Goal: Communication & Community: Answer question/provide support

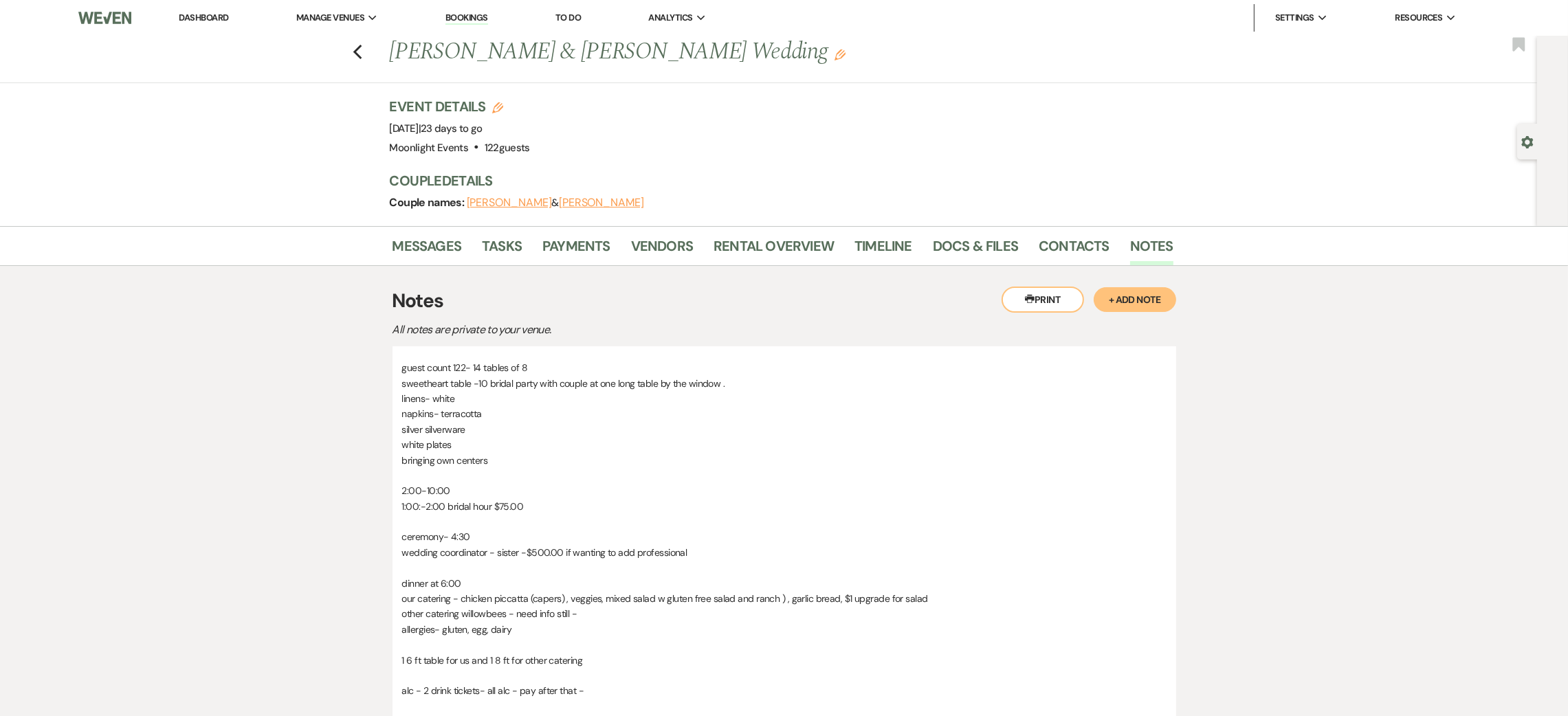
drag, startPoint x: 0, startPoint y: 0, endPoint x: 370, endPoint y: 39, distance: 372.0
click at [370, 39] on div "Previous [PERSON_NAME] & [PERSON_NAME] Wedding Edit Bookmark" at bounding box center [765, 59] width 1544 height 47
click at [363, 53] on icon "Previous" at bounding box center [358, 52] width 10 height 17
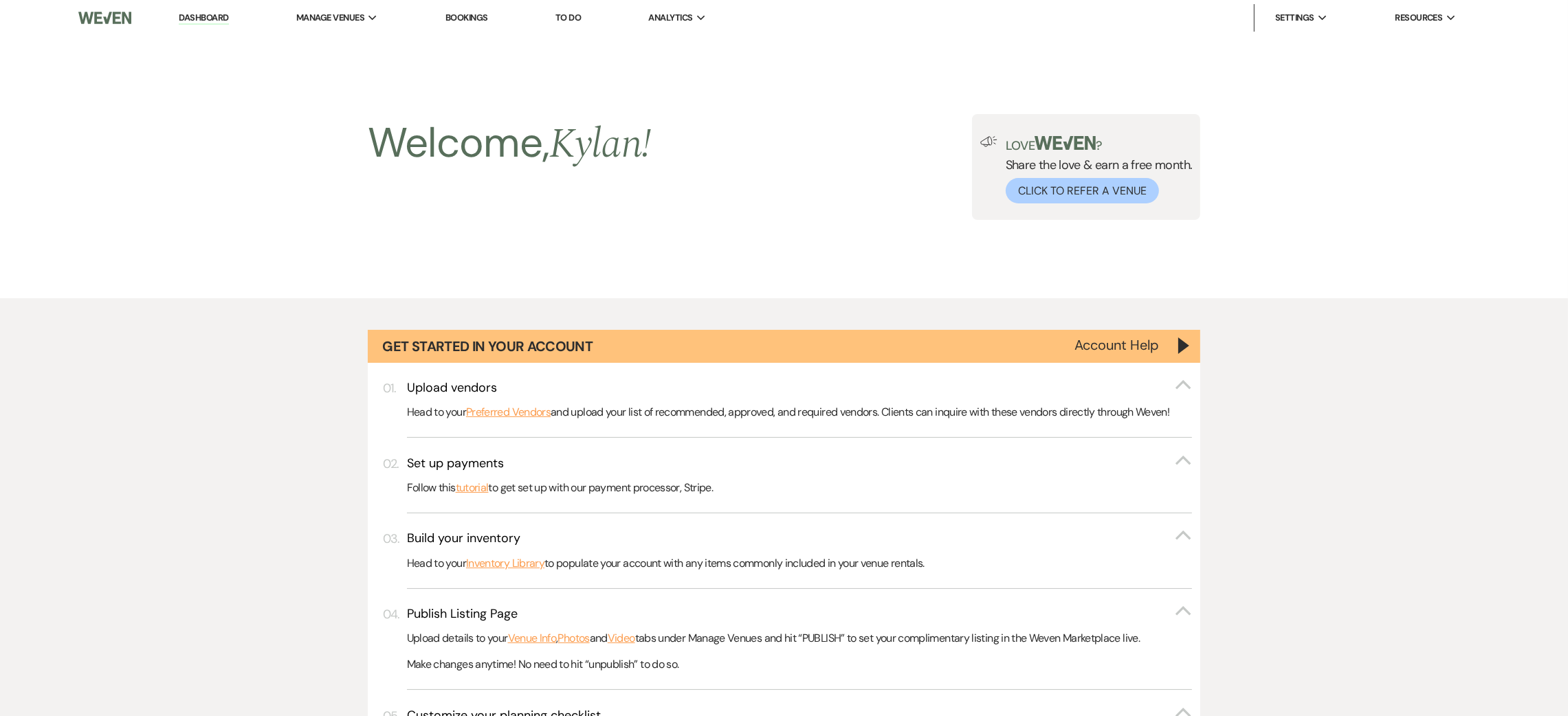
scroll to position [1228, 0]
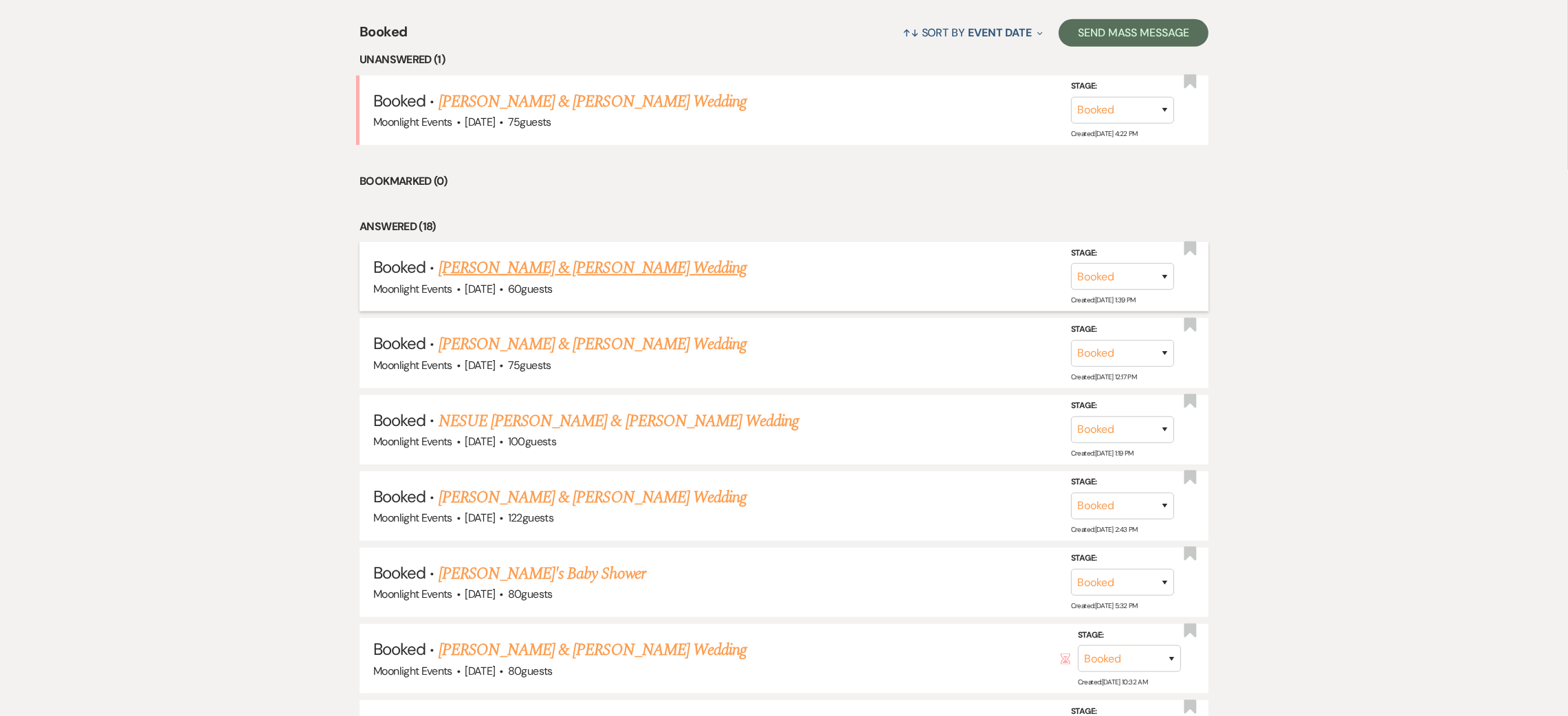
click at [539, 266] on link "[PERSON_NAME] & [PERSON_NAME] Wedding" at bounding box center [593, 268] width 308 height 24
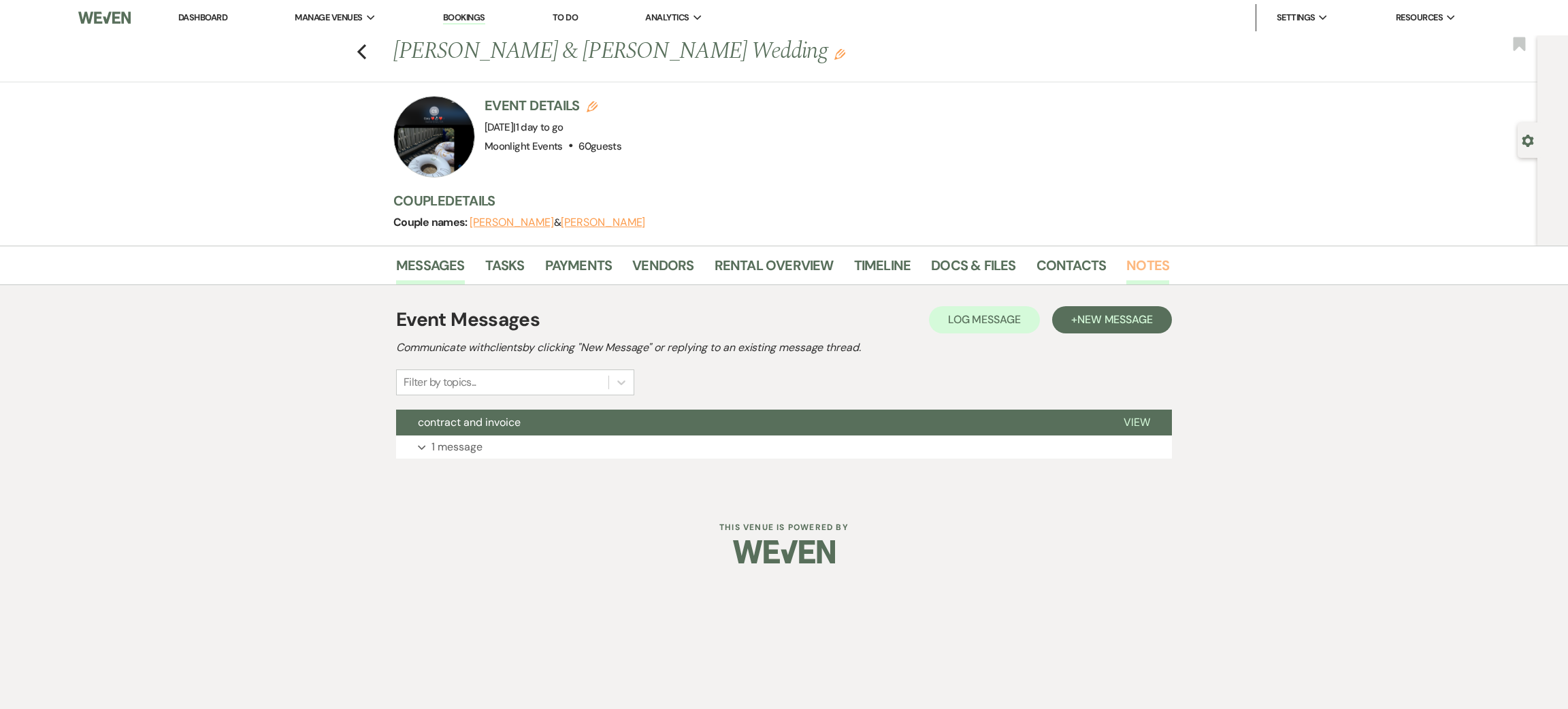
click at [1126, 266] on link "Notes" at bounding box center [1147, 270] width 42 height 30
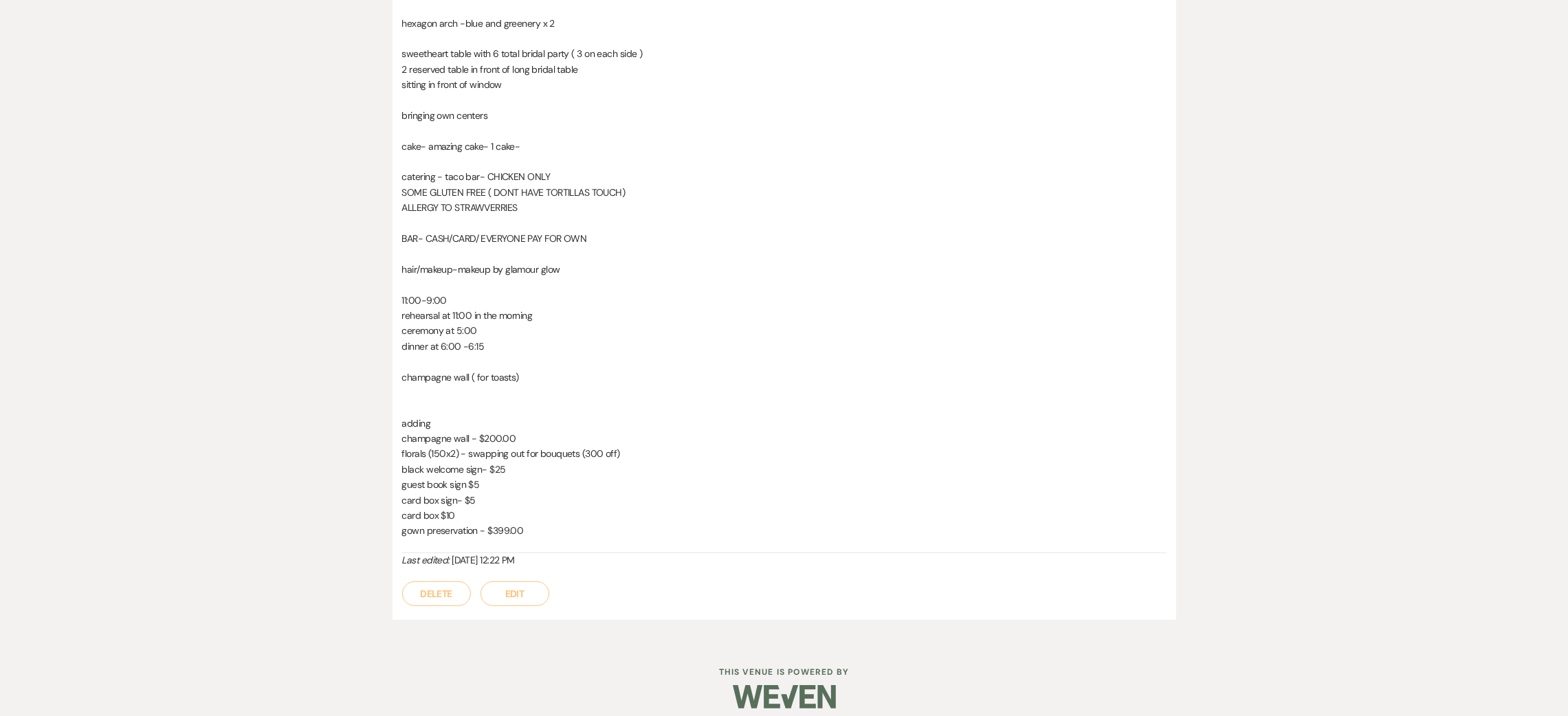
scroll to position [472, 0]
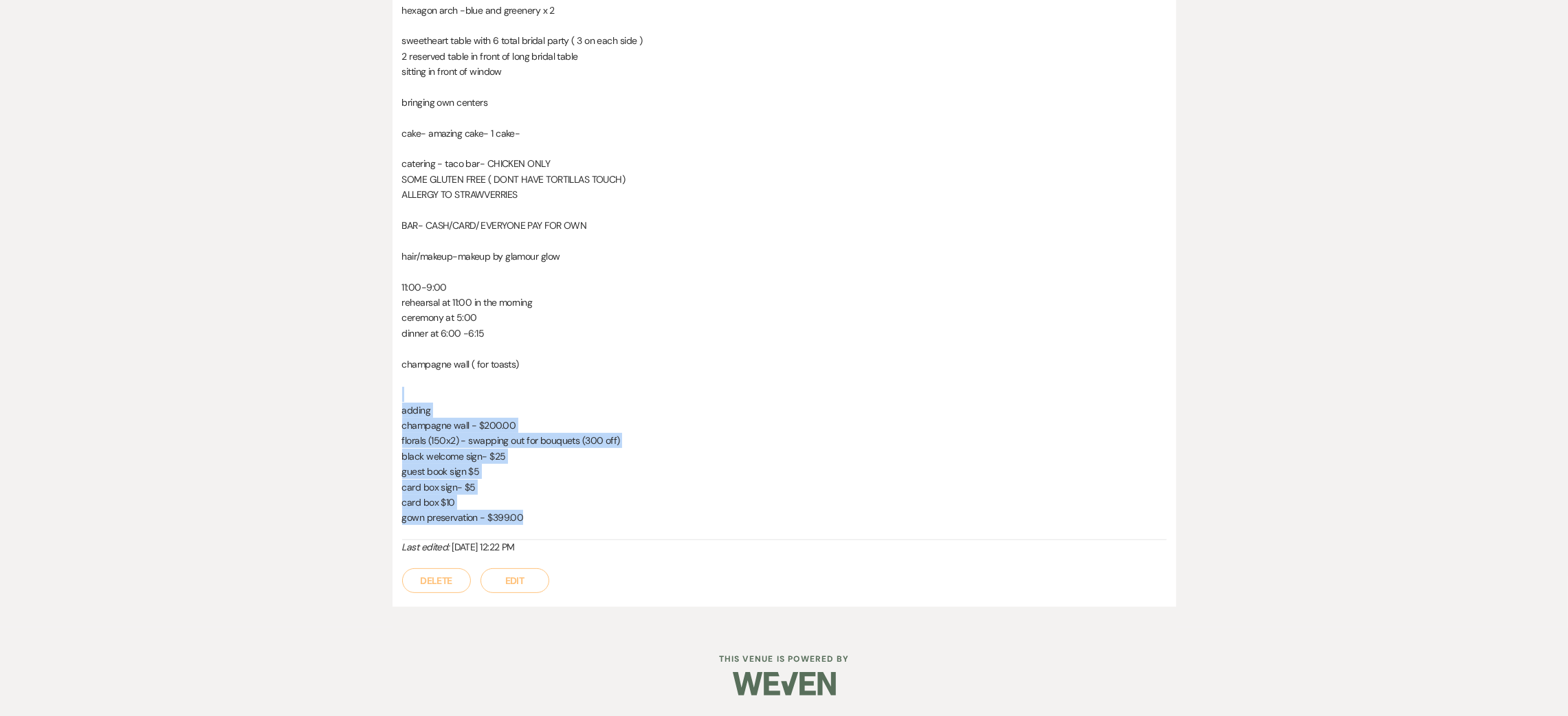
drag, startPoint x: 395, startPoint y: 402, endPoint x: 565, endPoint y: 519, distance: 206.4
click at [565, 519] on div "10 tables of 6- about 50 for catering white linens royal blue- not the navy sil…" at bounding box center [784, 252] width 784 height 711
click at [562, 477] on p "guest book sign $5" at bounding box center [784, 471] width 764 height 15
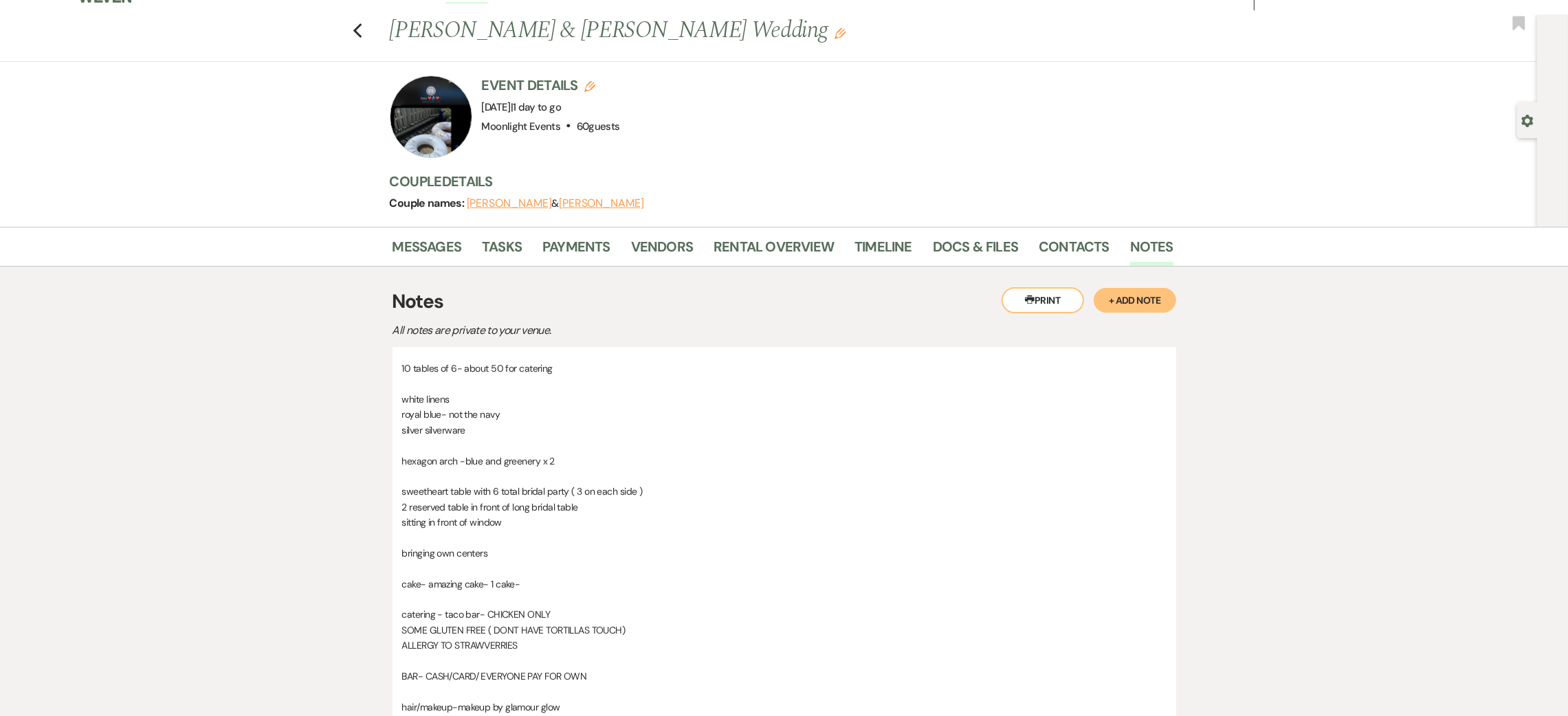
scroll to position [0, 0]
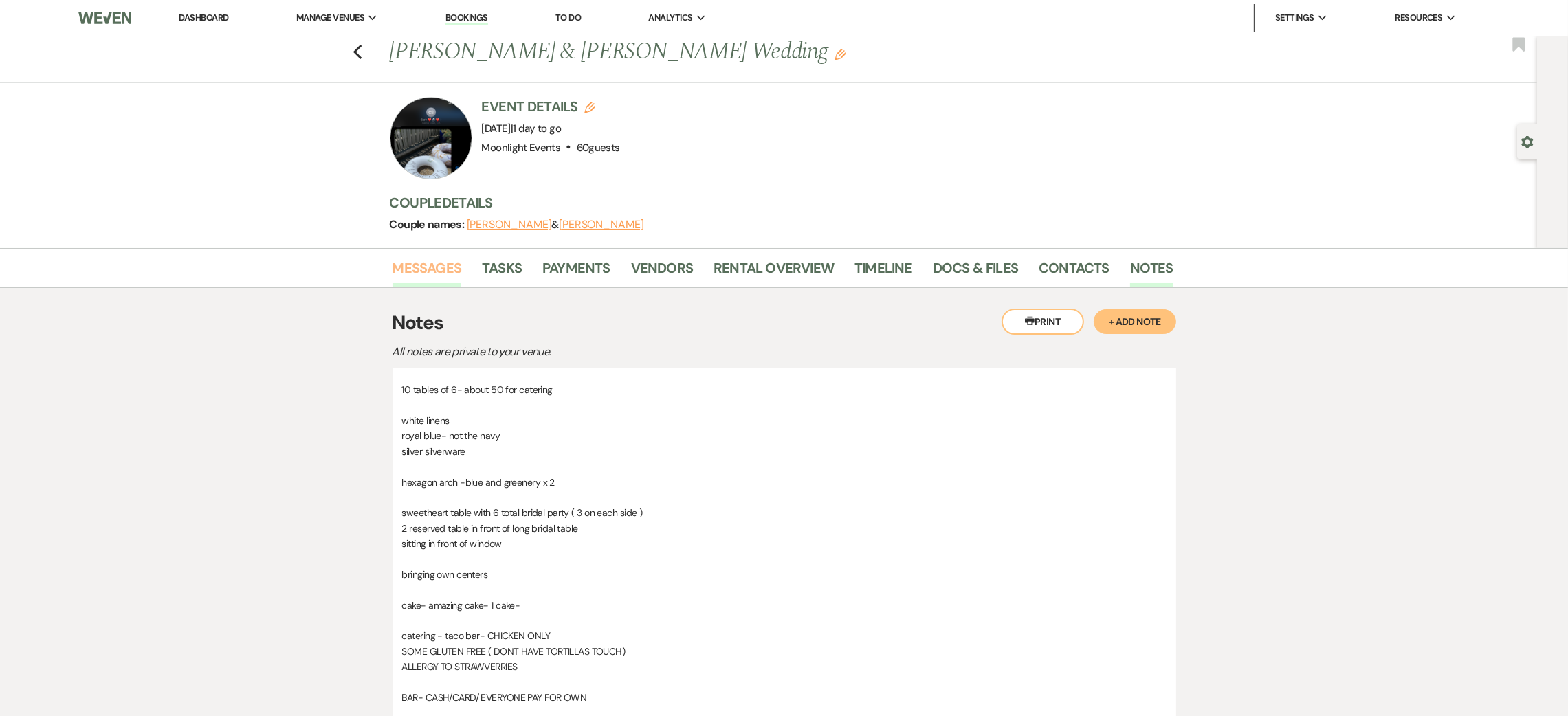
click at [428, 272] on link "Messages" at bounding box center [427, 273] width 70 height 30
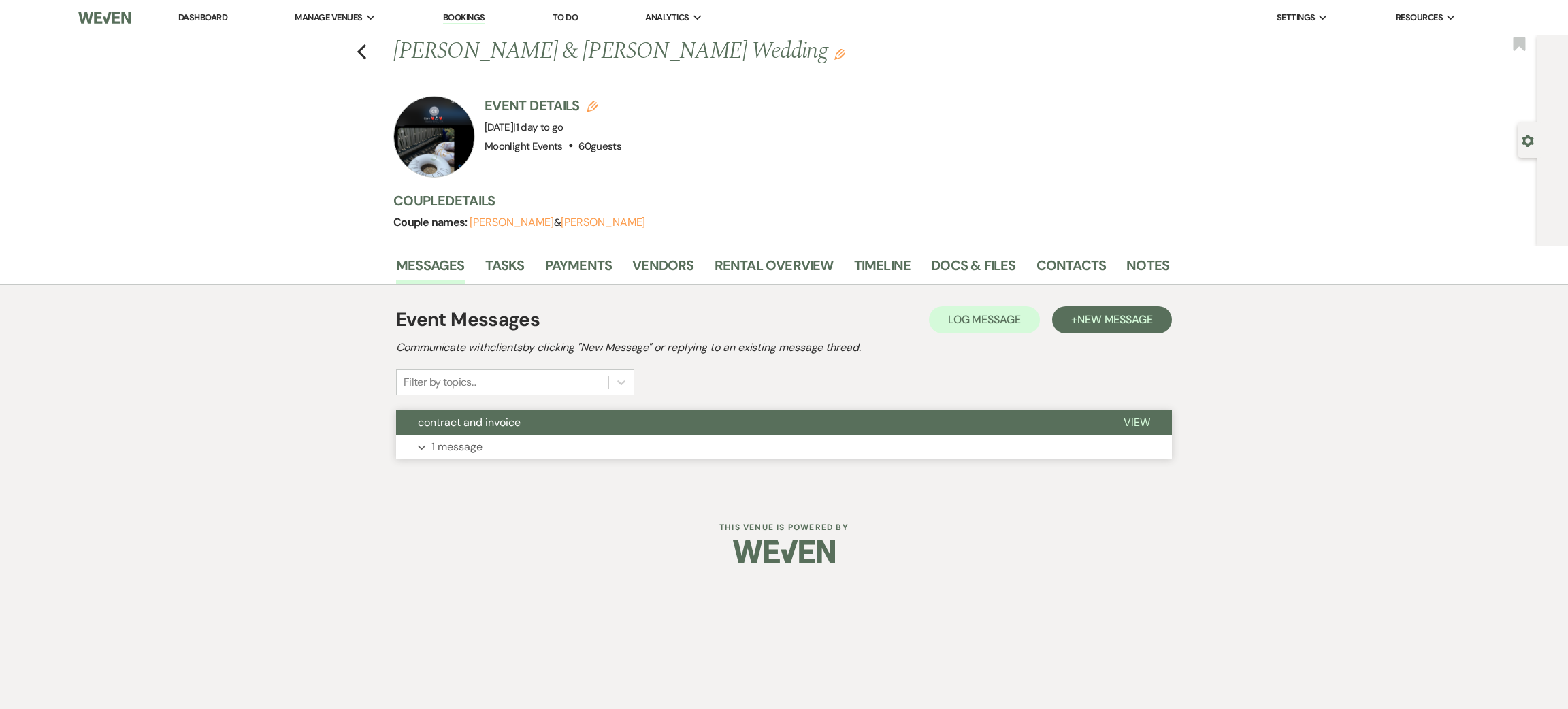
click at [485, 449] on button "Expand 1 message" at bounding box center [783, 447] width 776 height 23
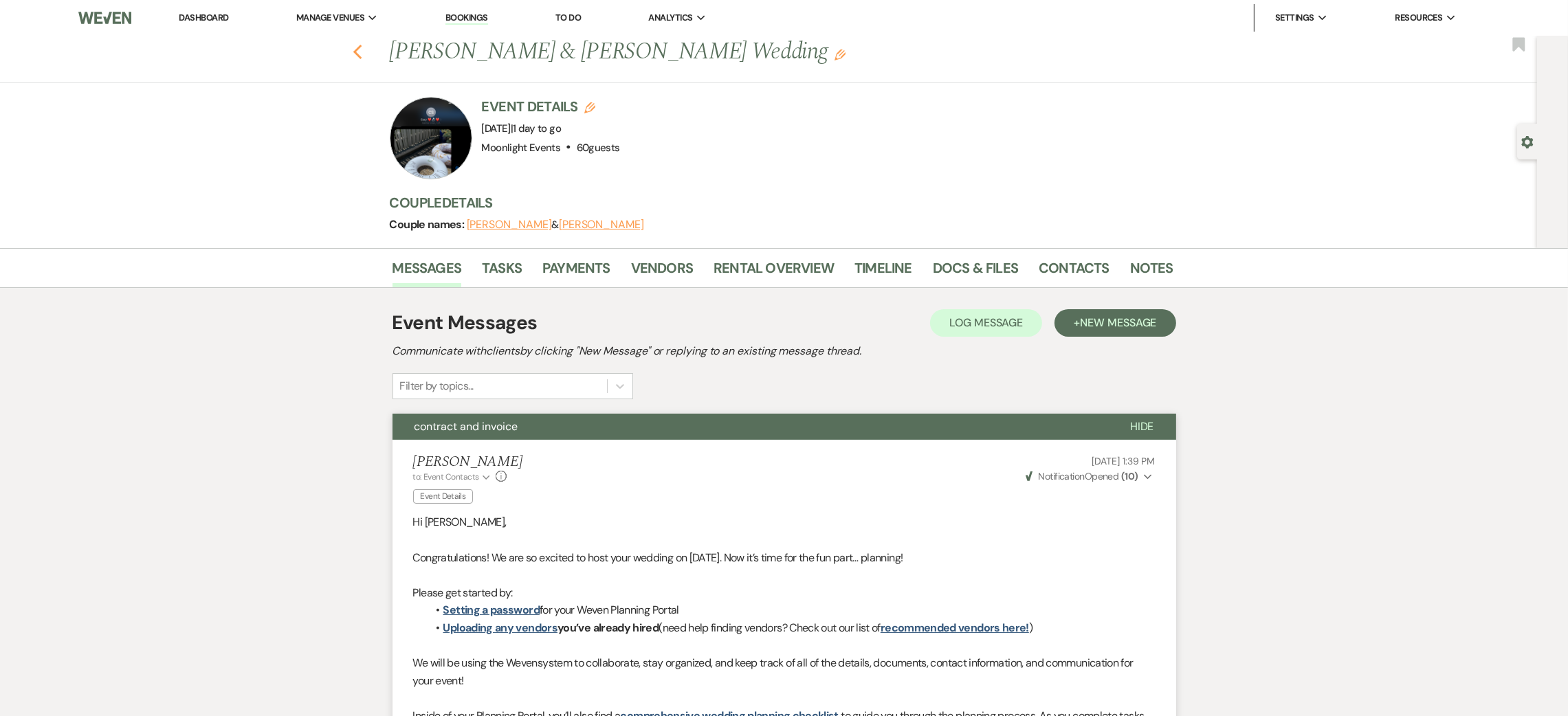
click at [363, 54] on icon "Previous" at bounding box center [358, 52] width 10 height 17
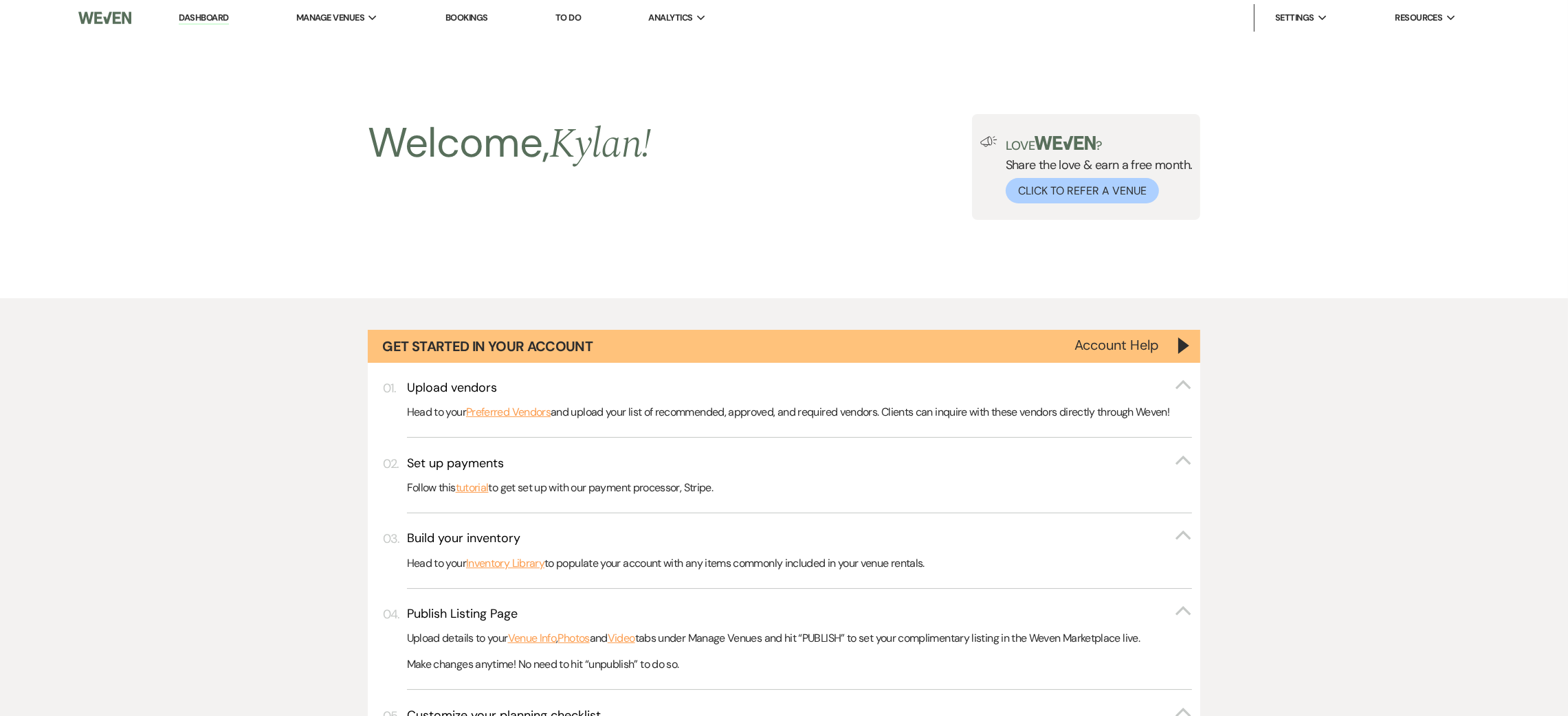
scroll to position [1228, 0]
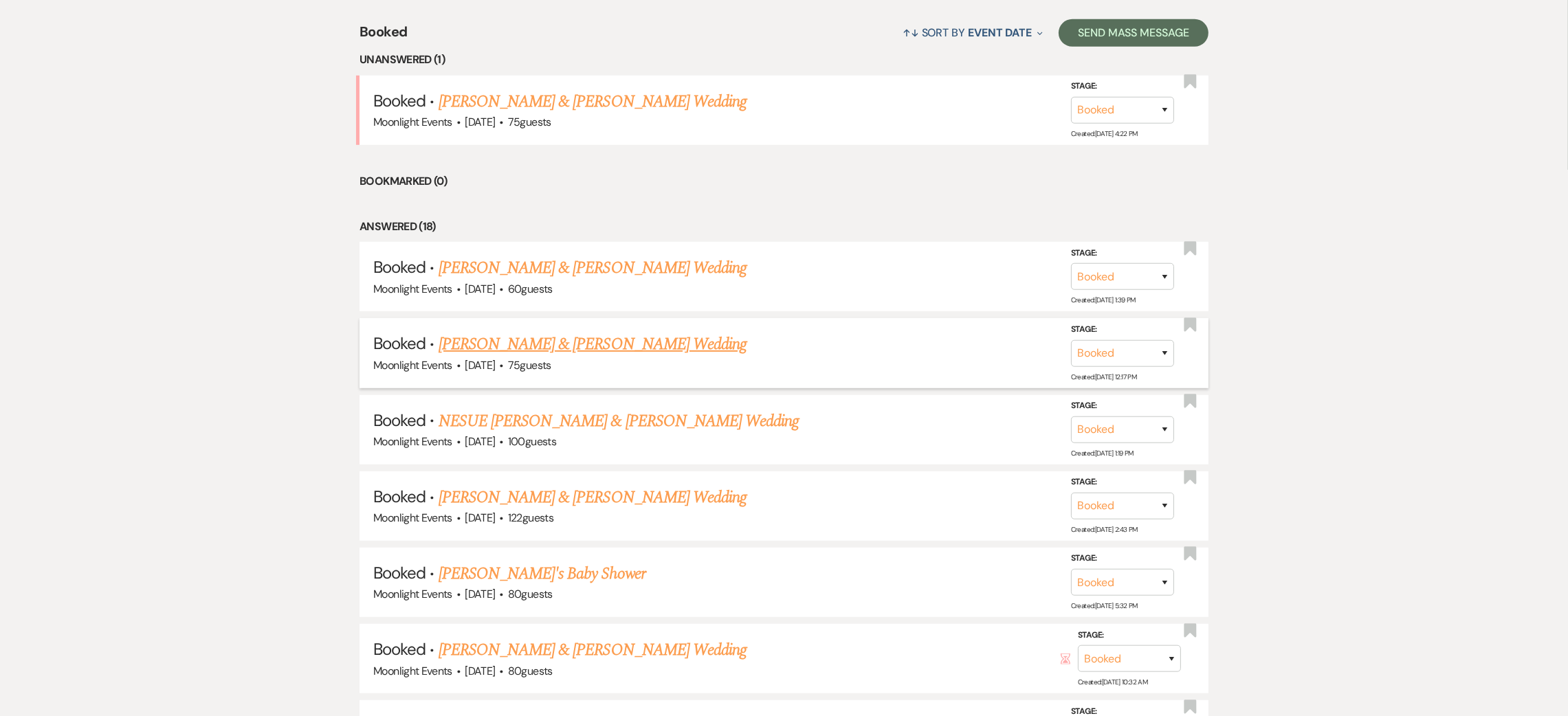
click at [525, 343] on link "[PERSON_NAME] & [PERSON_NAME] Wedding" at bounding box center [593, 344] width 308 height 24
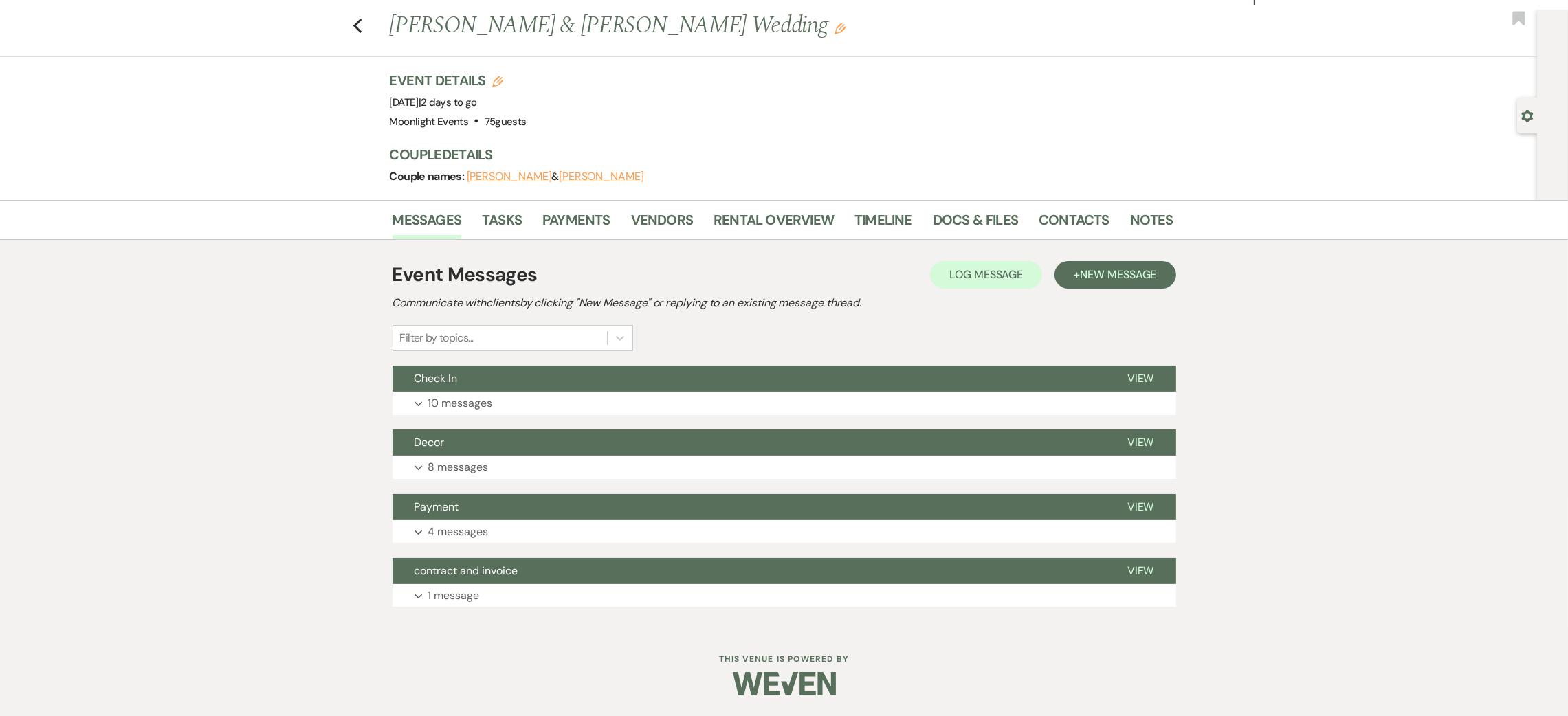
scroll to position [26, 0]
click at [1161, 212] on link "Notes" at bounding box center [1151, 224] width 43 height 30
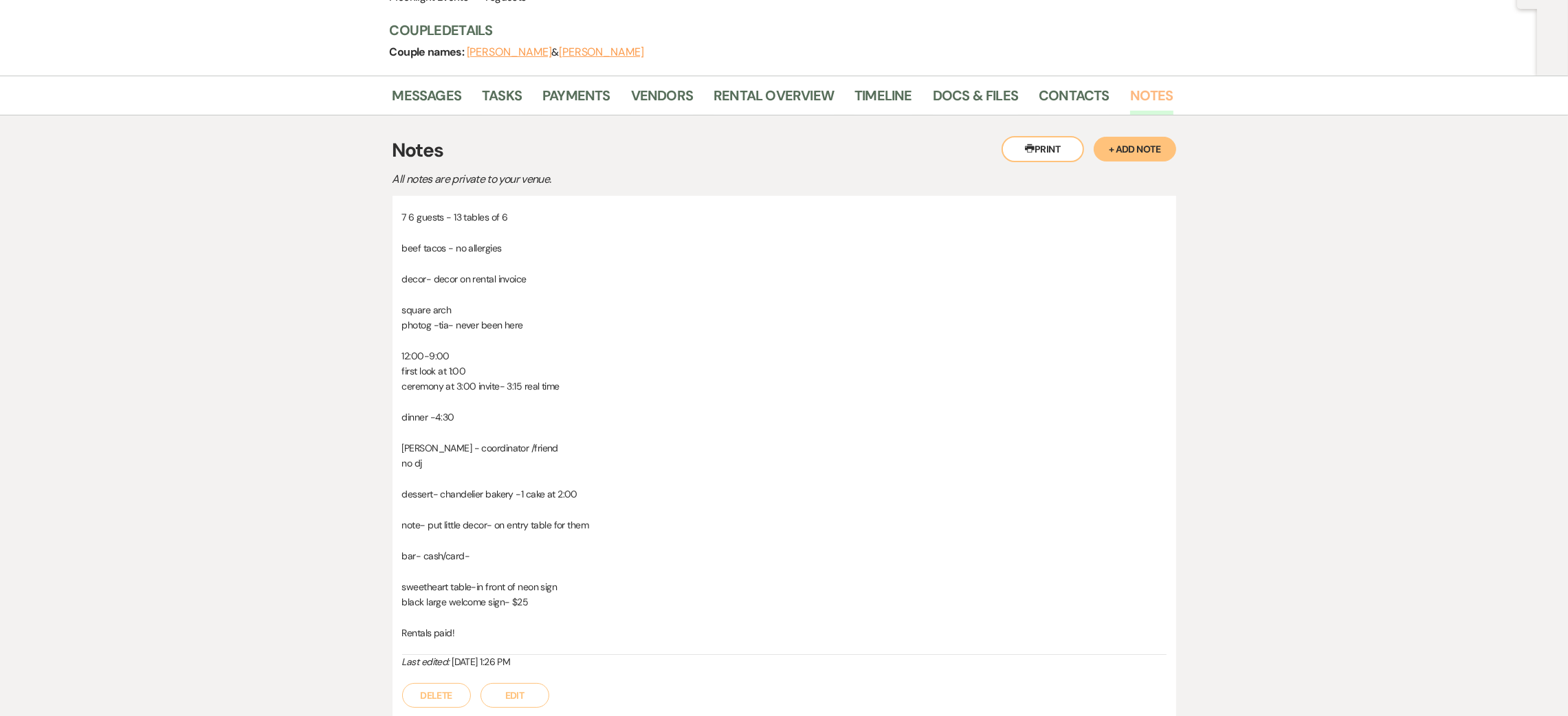
scroll to position [26, 0]
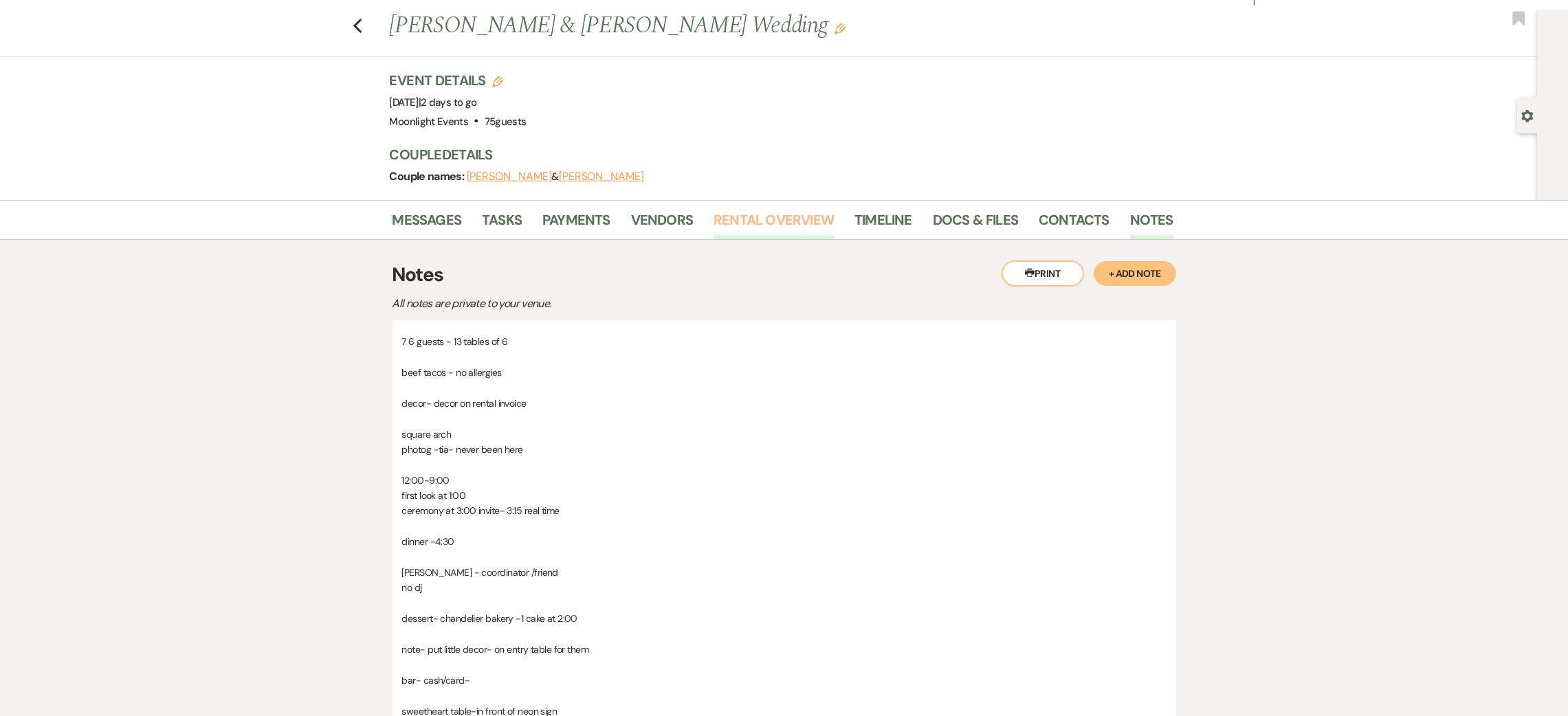
click at [761, 219] on link "Rental Overview" at bounding box center [773, 224] width 120 height 30
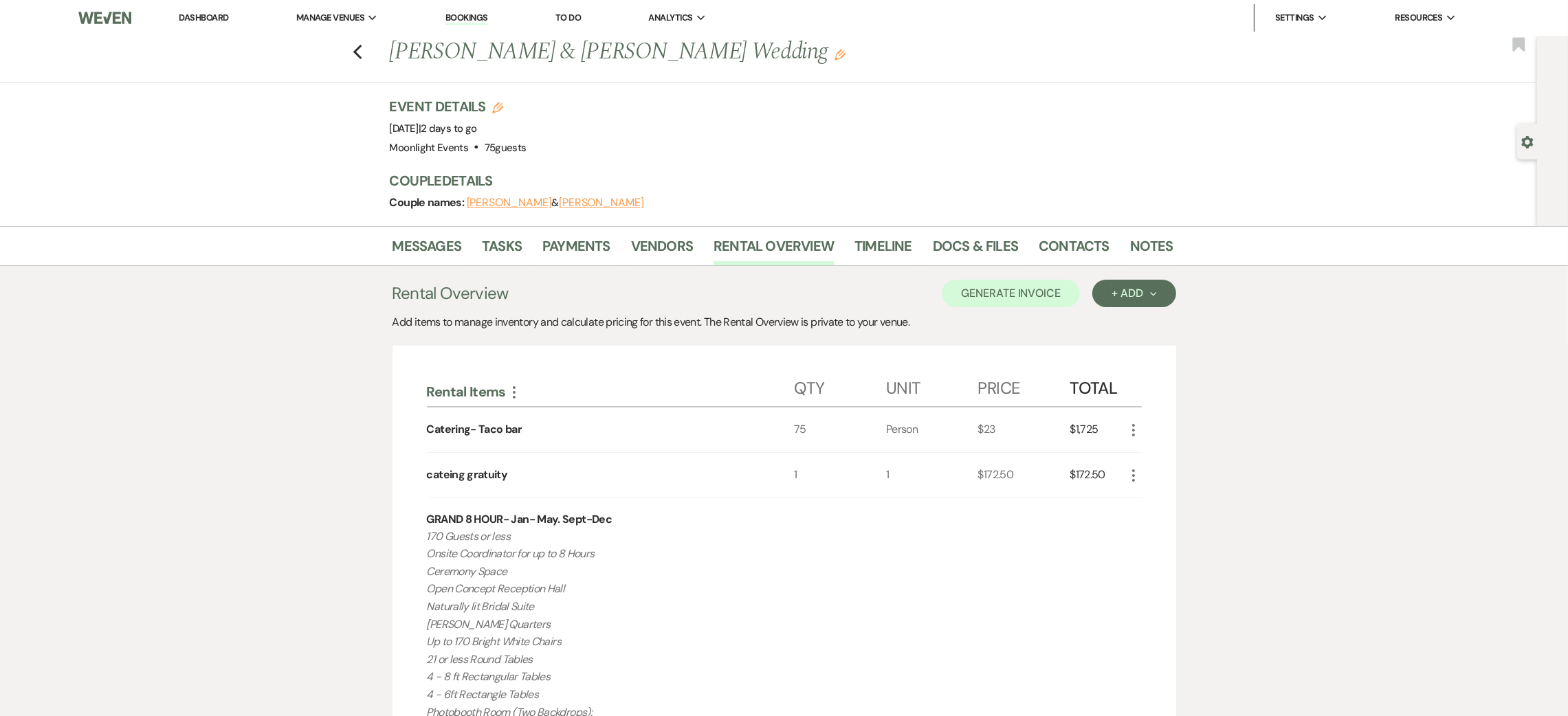
click at [369, 49] on div "Previous [PERSON_NAME] & [PERSON_NAME] Wedding Edit Bookmark" at bounding box center [765, 59] width 1544 height 47
click at [362, 49] on use "button" at bounding box center [357, 52] width 9 height 15
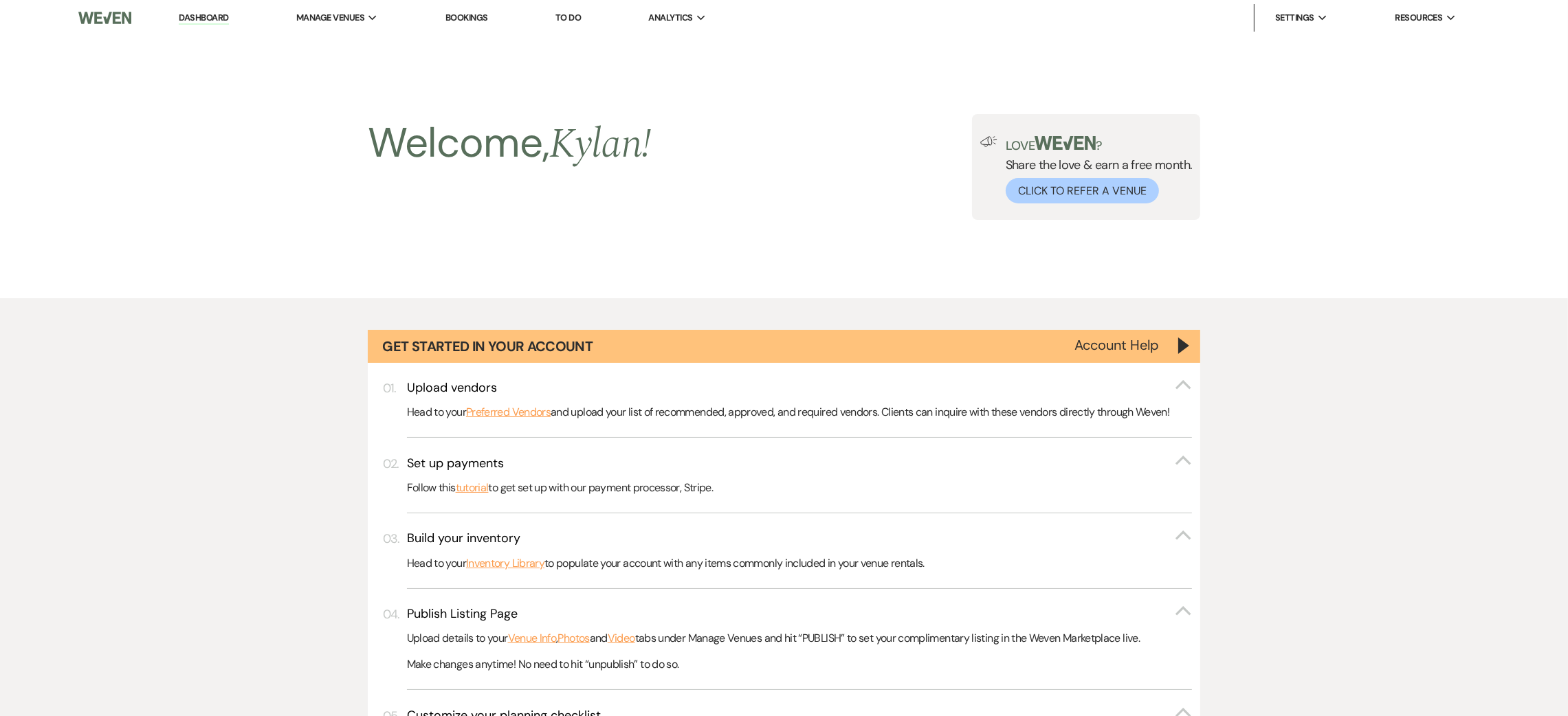
scroll to position [1228, 0]
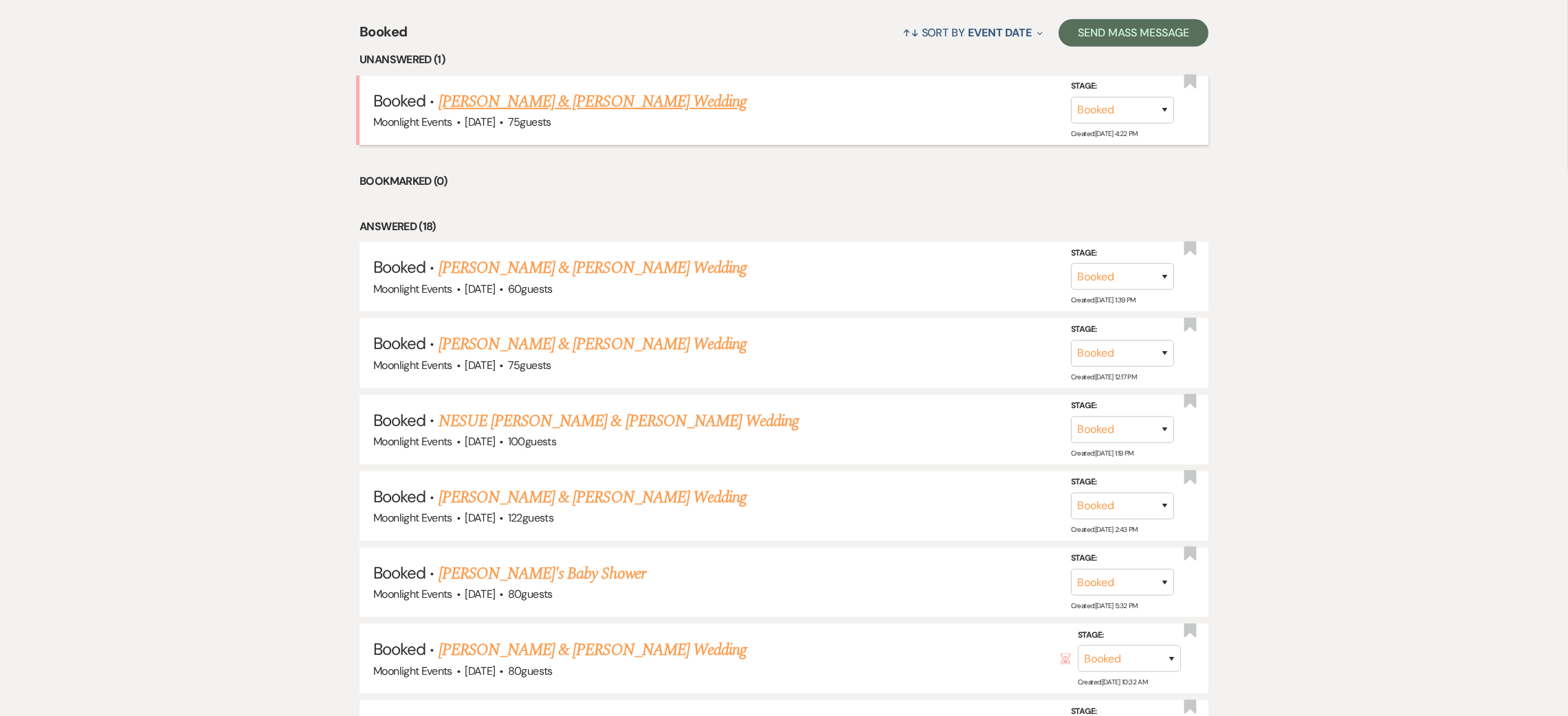
click at [506, 96] on link "[PERSON_NAME] & [PERSON_NAME] Wedding" at bounding box center [593, 101] width 308 height 24
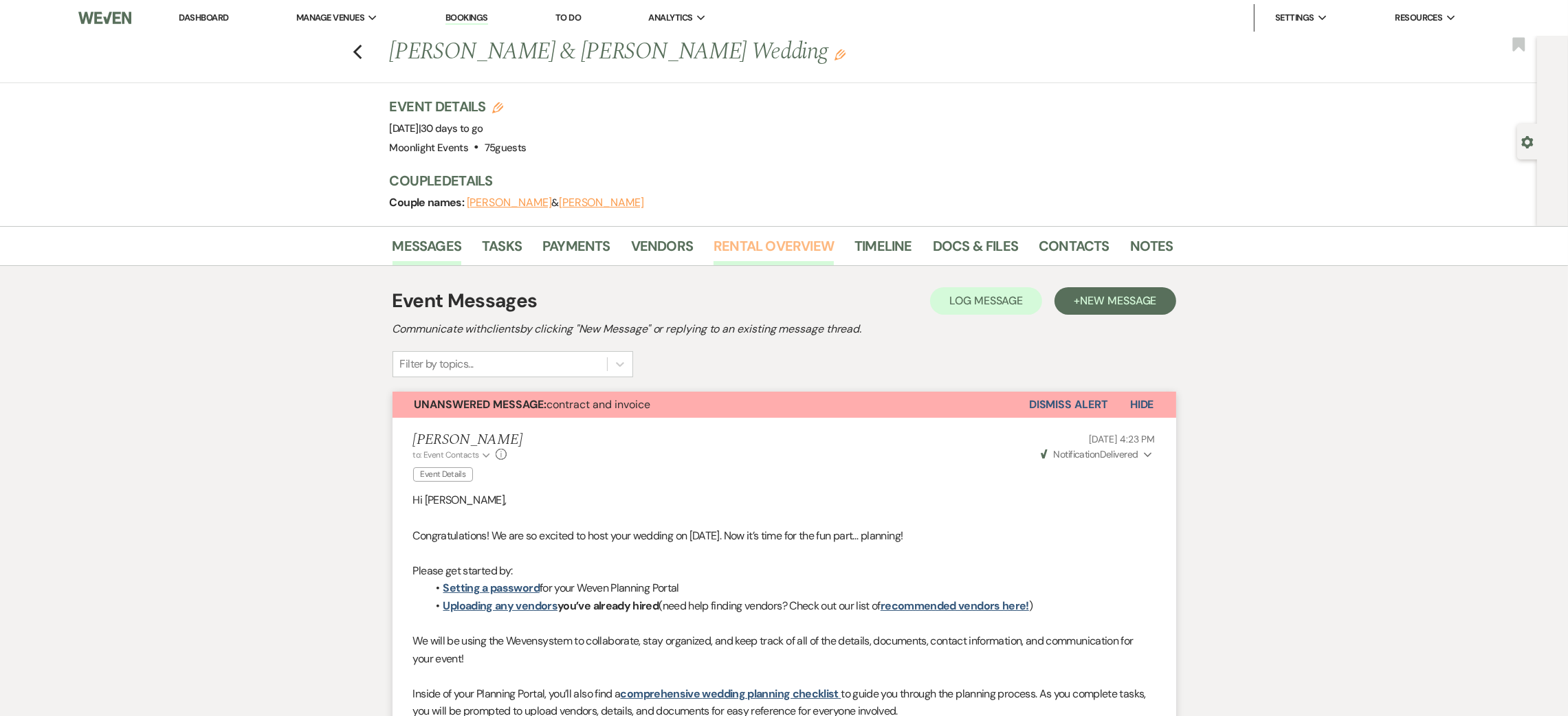
click at [826, 245] on link "Rental Overview" at bounding box center [773, 250] width 120 height 30
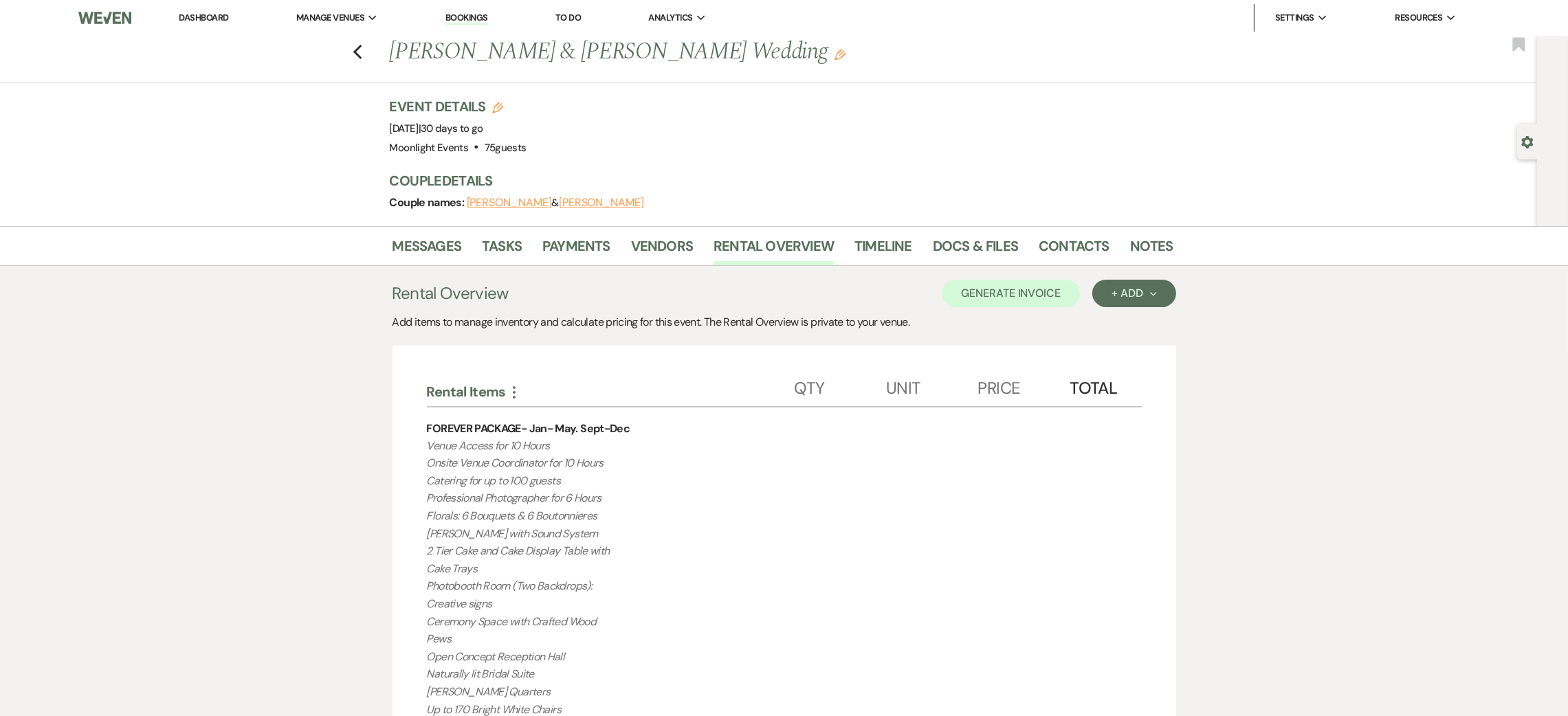
drag, startPoint x: 694, startPoint y: 422, endPoint x: 349, endPoint y: 400, distance: 345.7
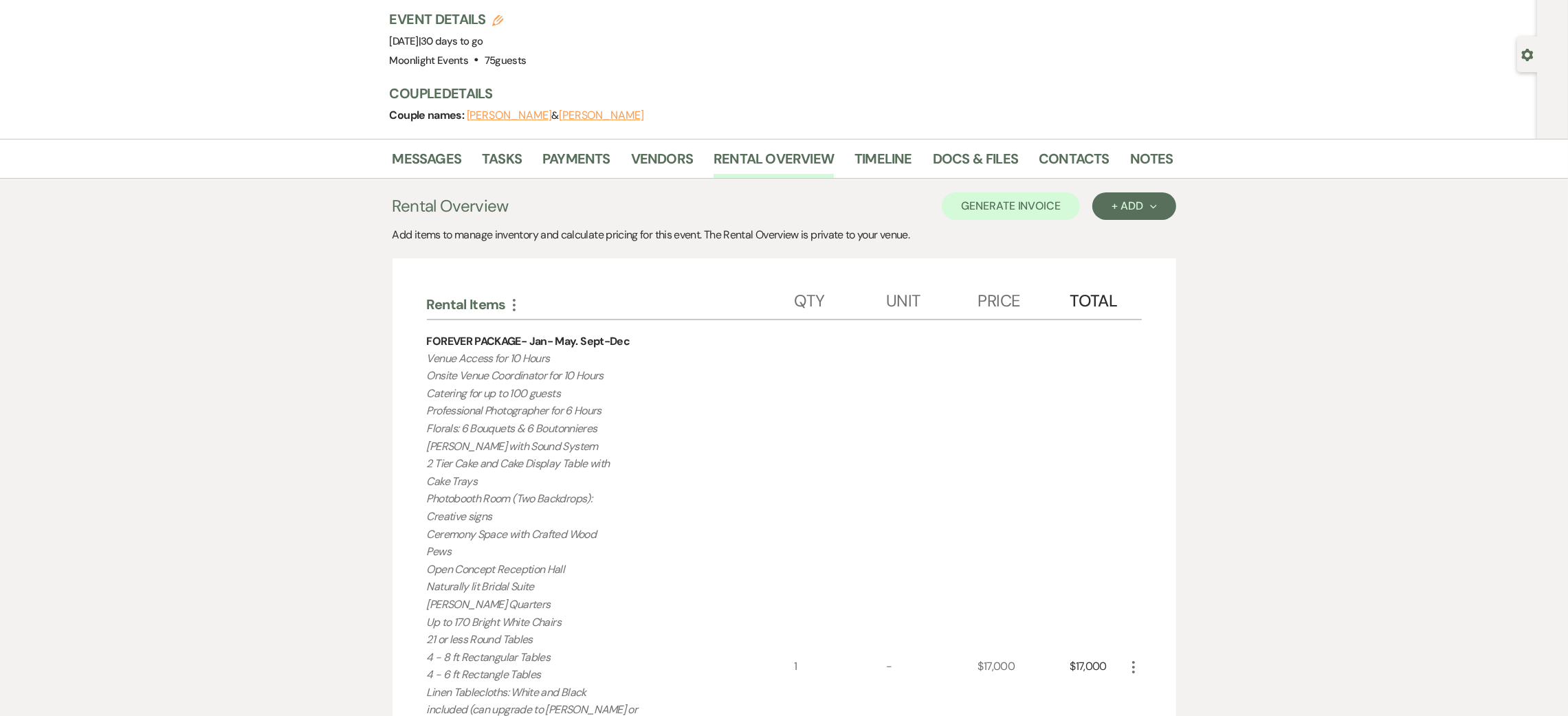
scroll to position [10, 0]
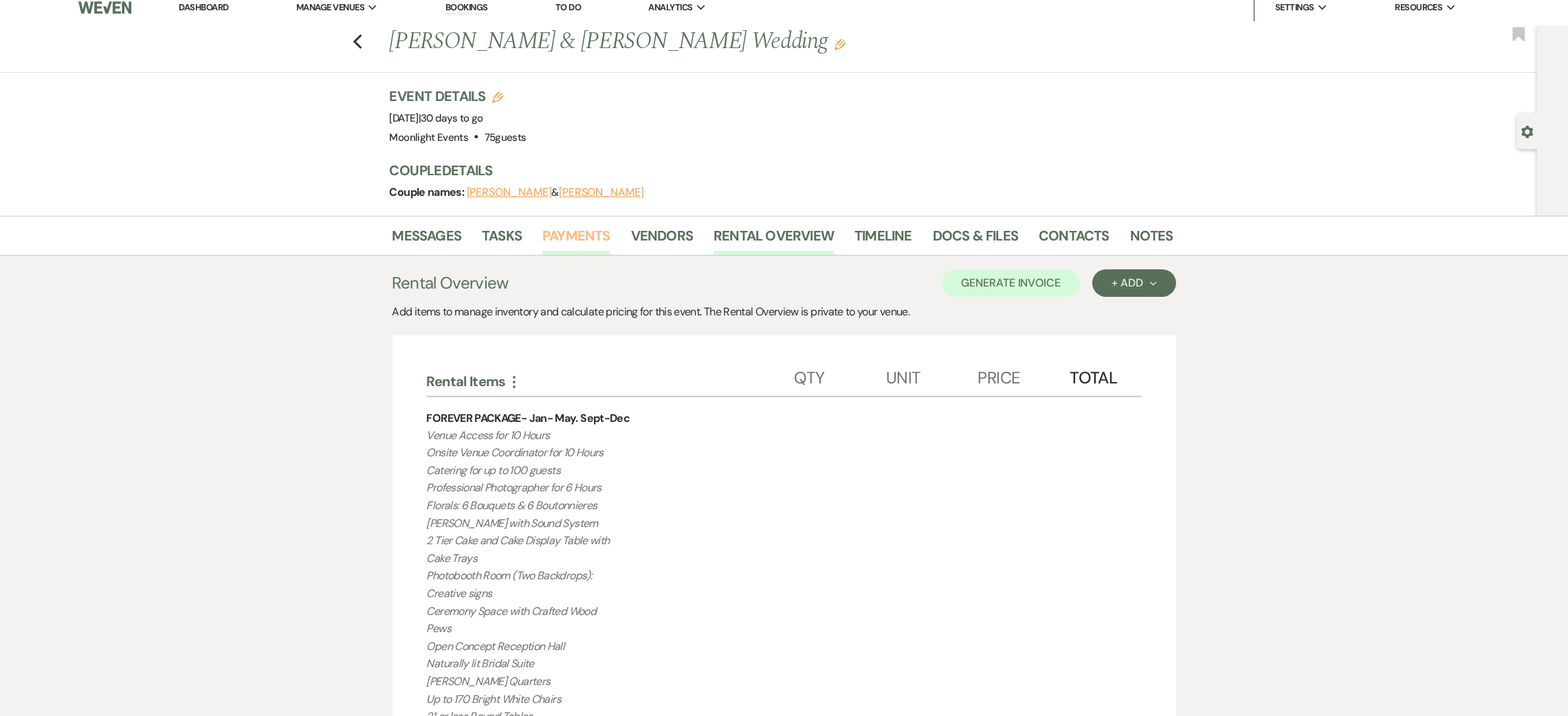
click at [581, 234] on link "Payments" at bounding box center [577, 240] width 68 height 30
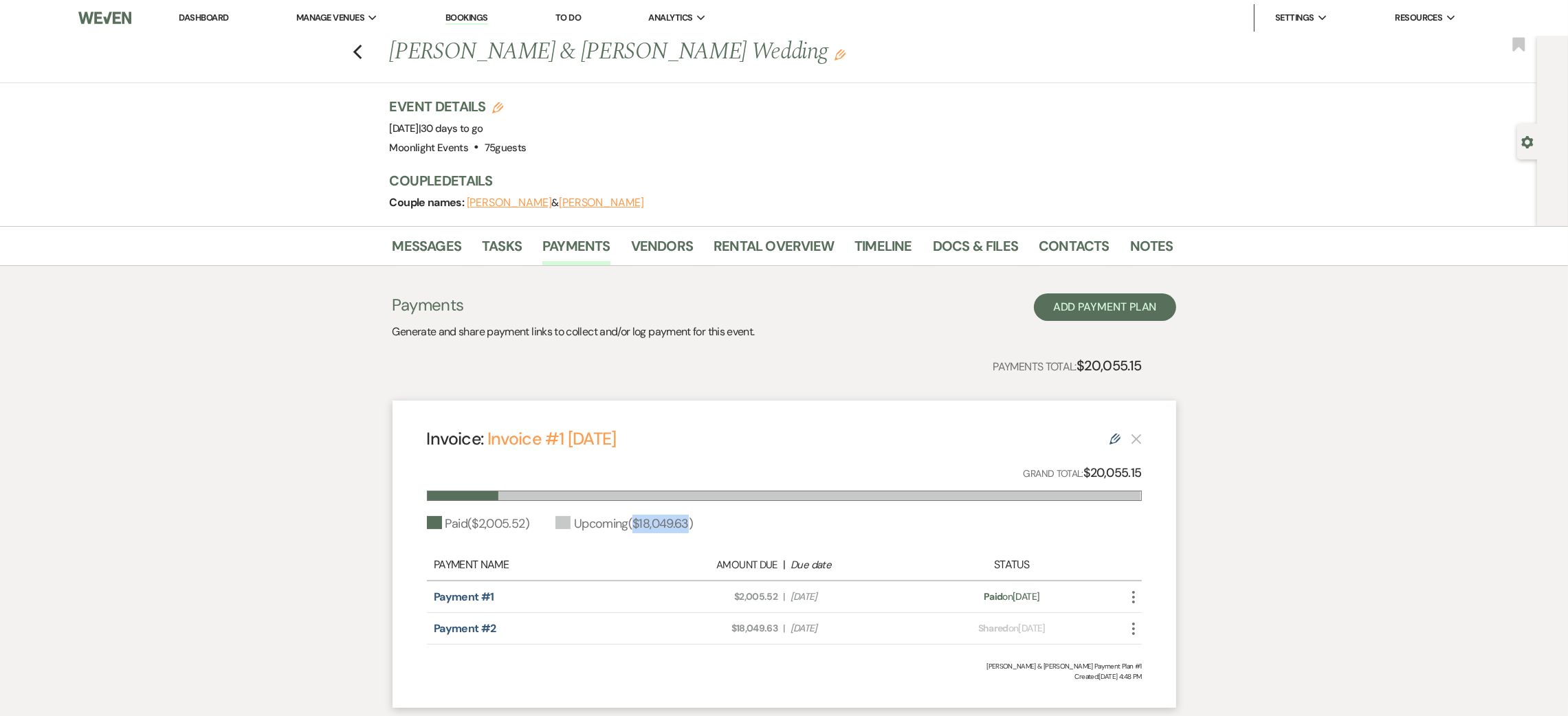
drag, startPoint x: 696, startPoint y: 522, endPoint x: 642, endPoint y: 523, distance: 54.0
click at [642, 523] on div "Upcoming ( $18,049.63 )" at bounding box center [624, 524] width 137 height 19
copy div "$18,049.63"
click at [359, 58] on div "Previous [PERSON_NAME] & [PERSON_NAME] Wedding Edit Bookmark" at bounding box center [765, 59] width 1544 height 47
click at [362, 56] on icon "Previous" at bounding box center [358, 52] width 10 height 17
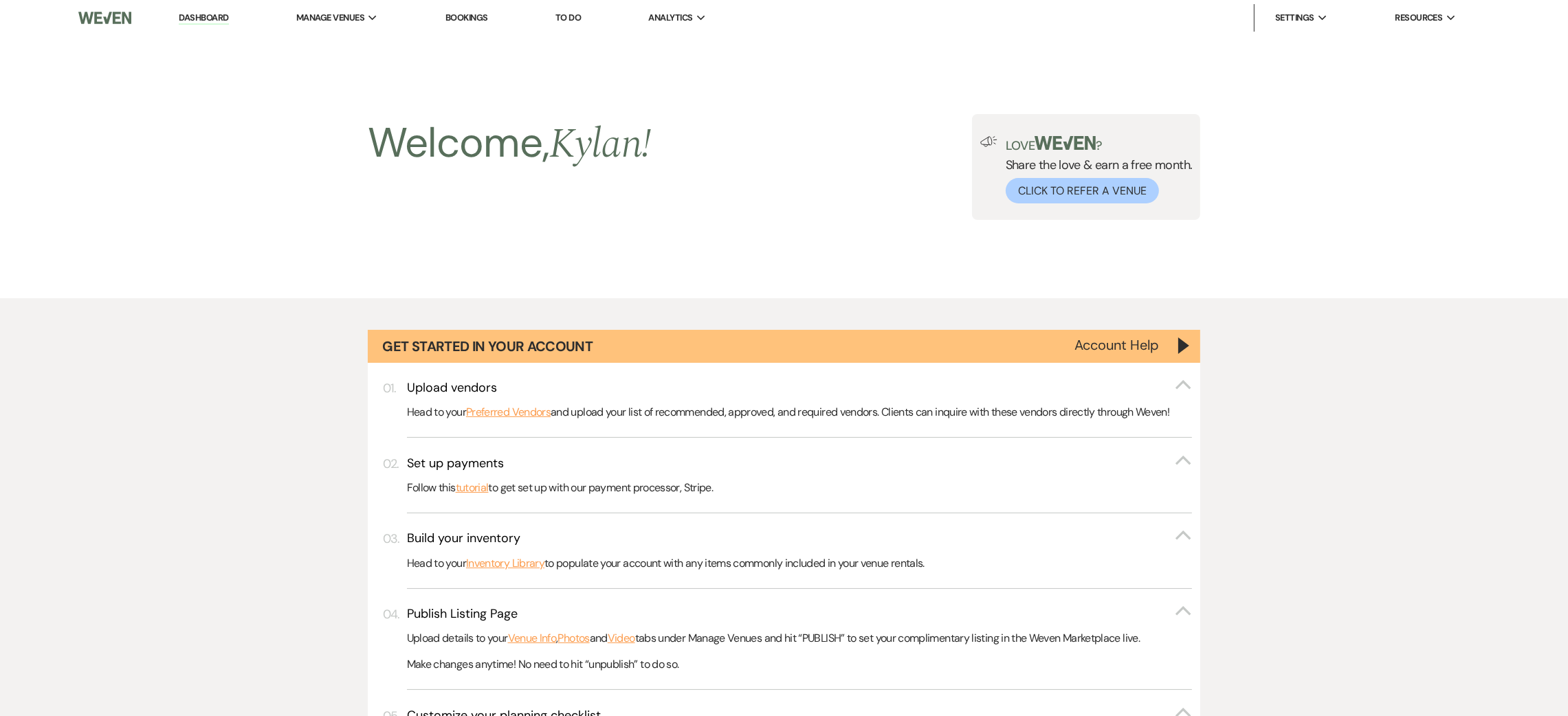
scroll to position [1228, 0]
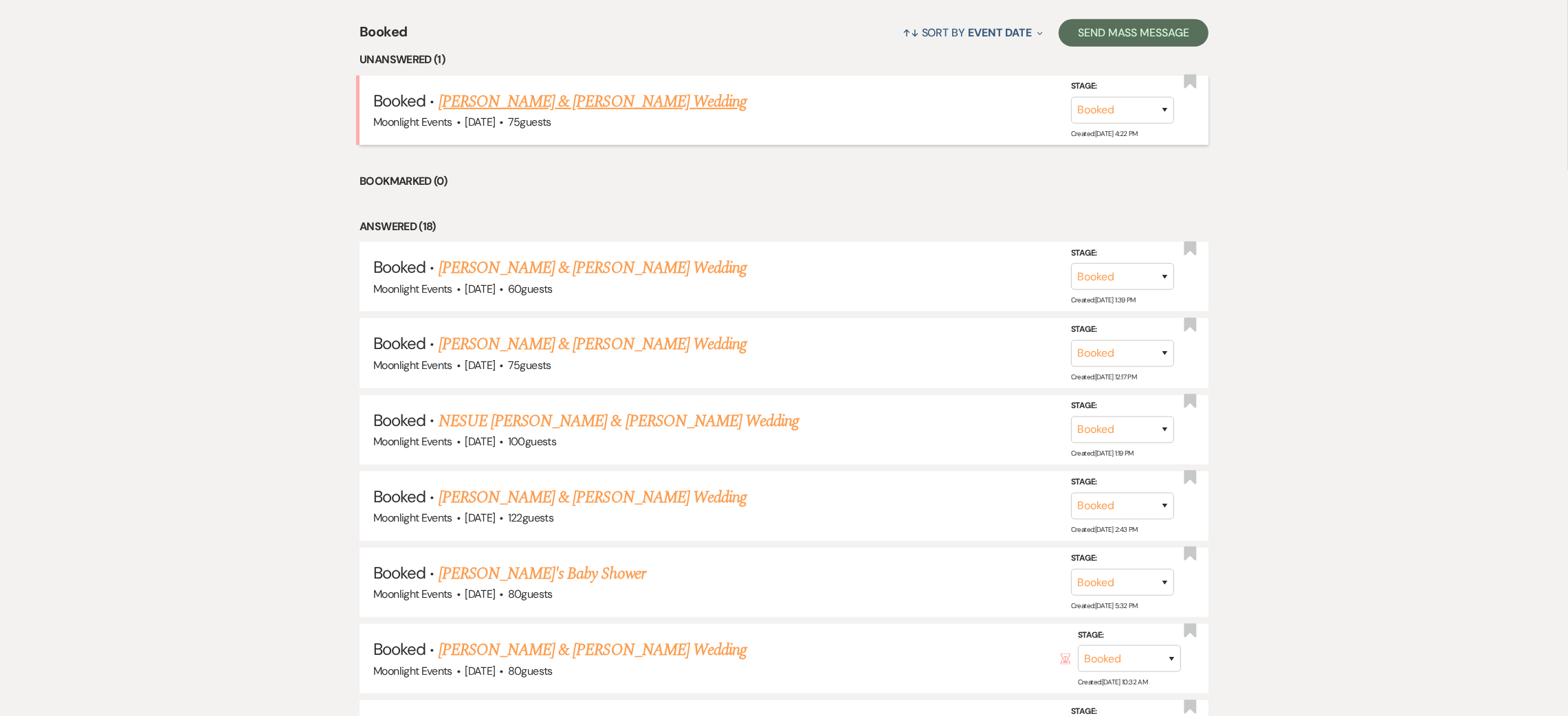
click at [525, 101] on link "[PERSON_NAME] & [PERSON_NAME] Wedding" at bounding box center [593, 101] width 308 height 24
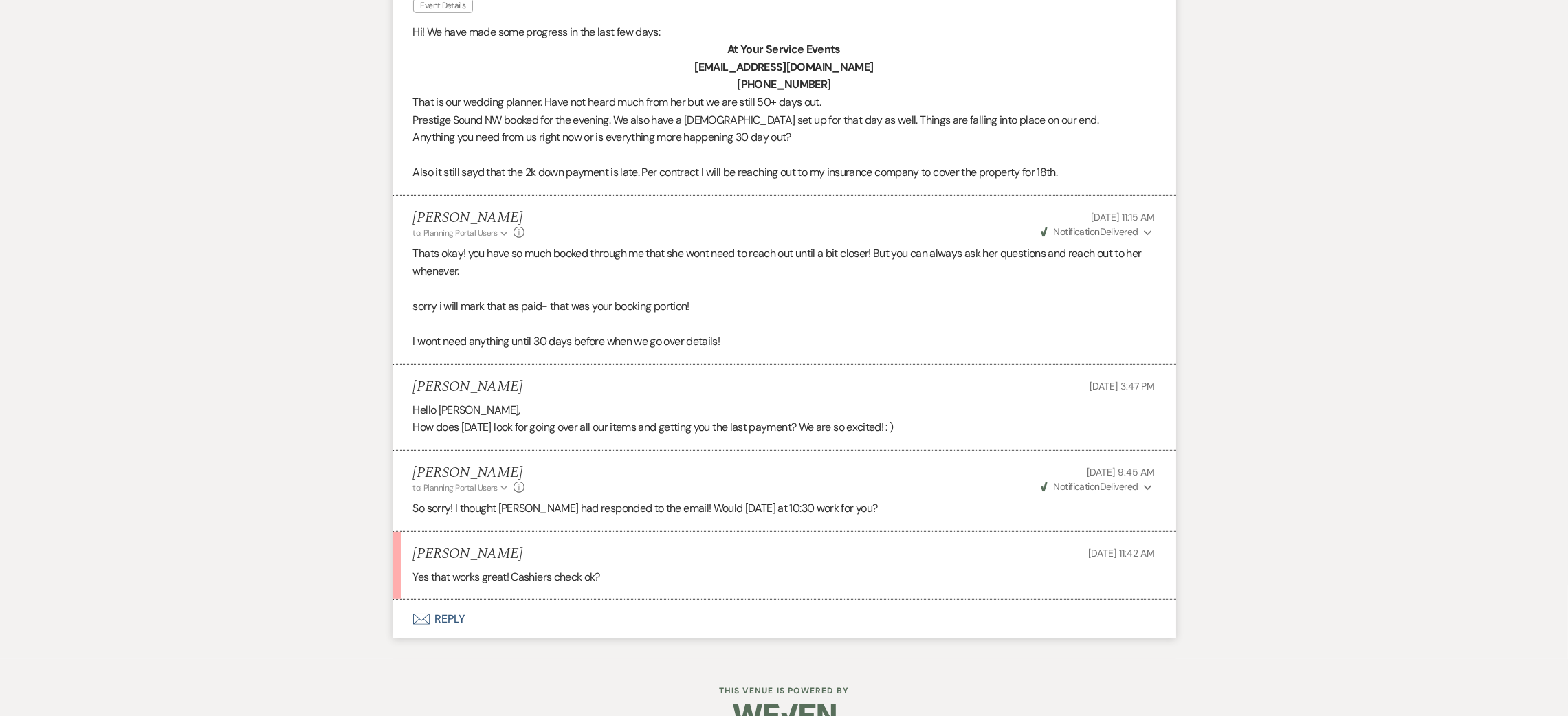
scroll to position [1017, 0]
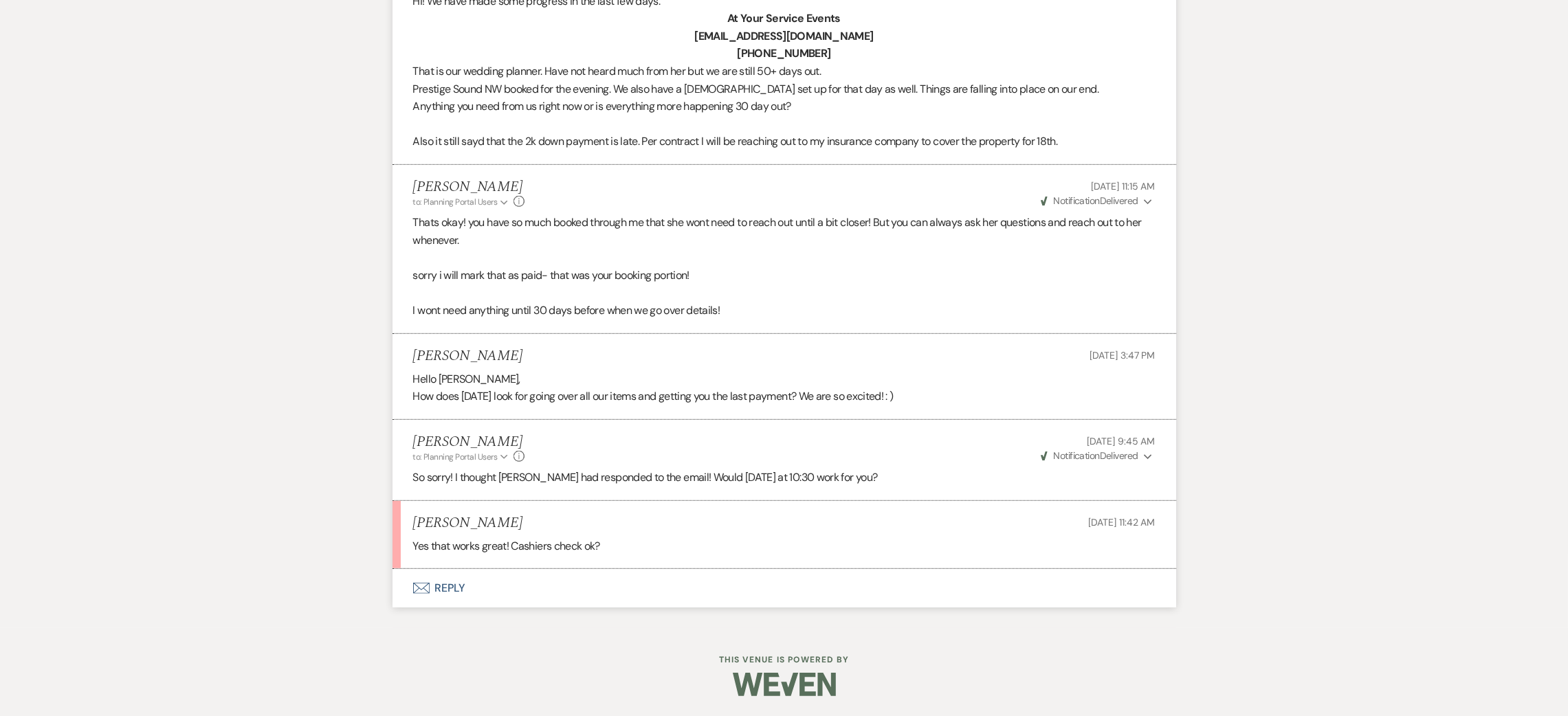
click at [445, 595] on button "Envelope Reply" at bounding box center [784, 588] width 784 height 39
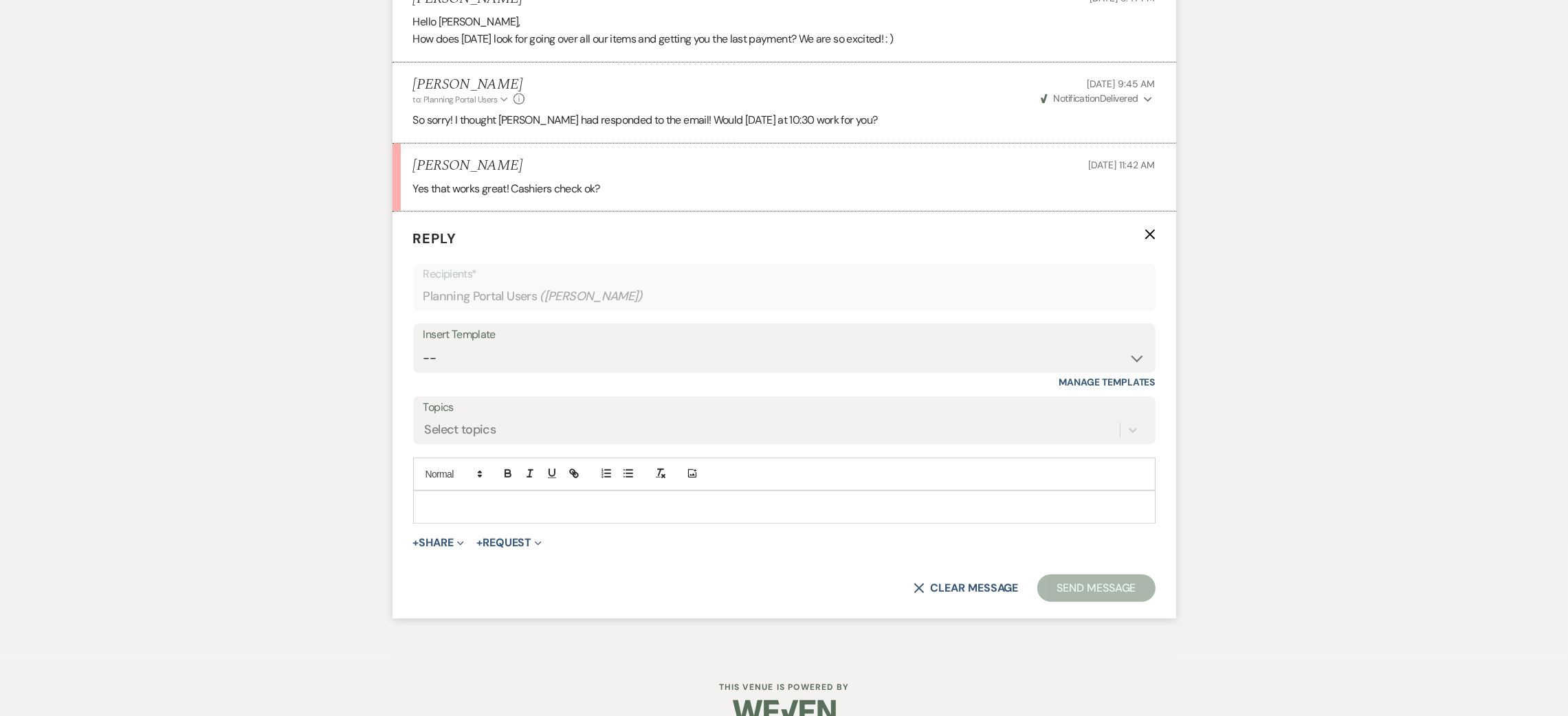
scroll to position [1403, 0]
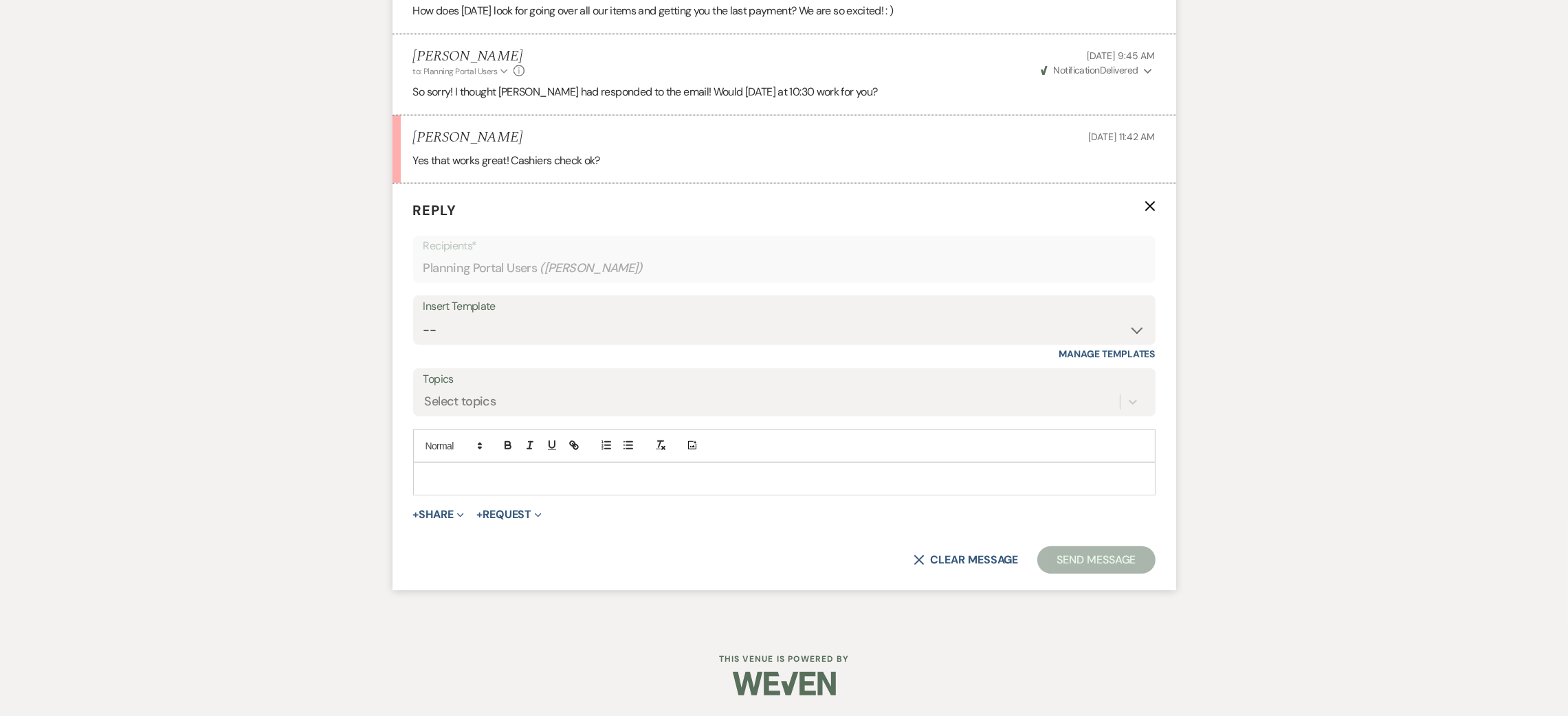
click at [476, 490] on div at bounding box center [784, 480] width 741 height 32
click at [505, 480] on p "yes thats okay! The crrent balance is $18,049.63 assuming we wont add any other…" at bounding box center [784, 479] width 720 height 15
click at [1071, 564] on button "Send Message" at bounding box center [1097, 560] width 118 height 28
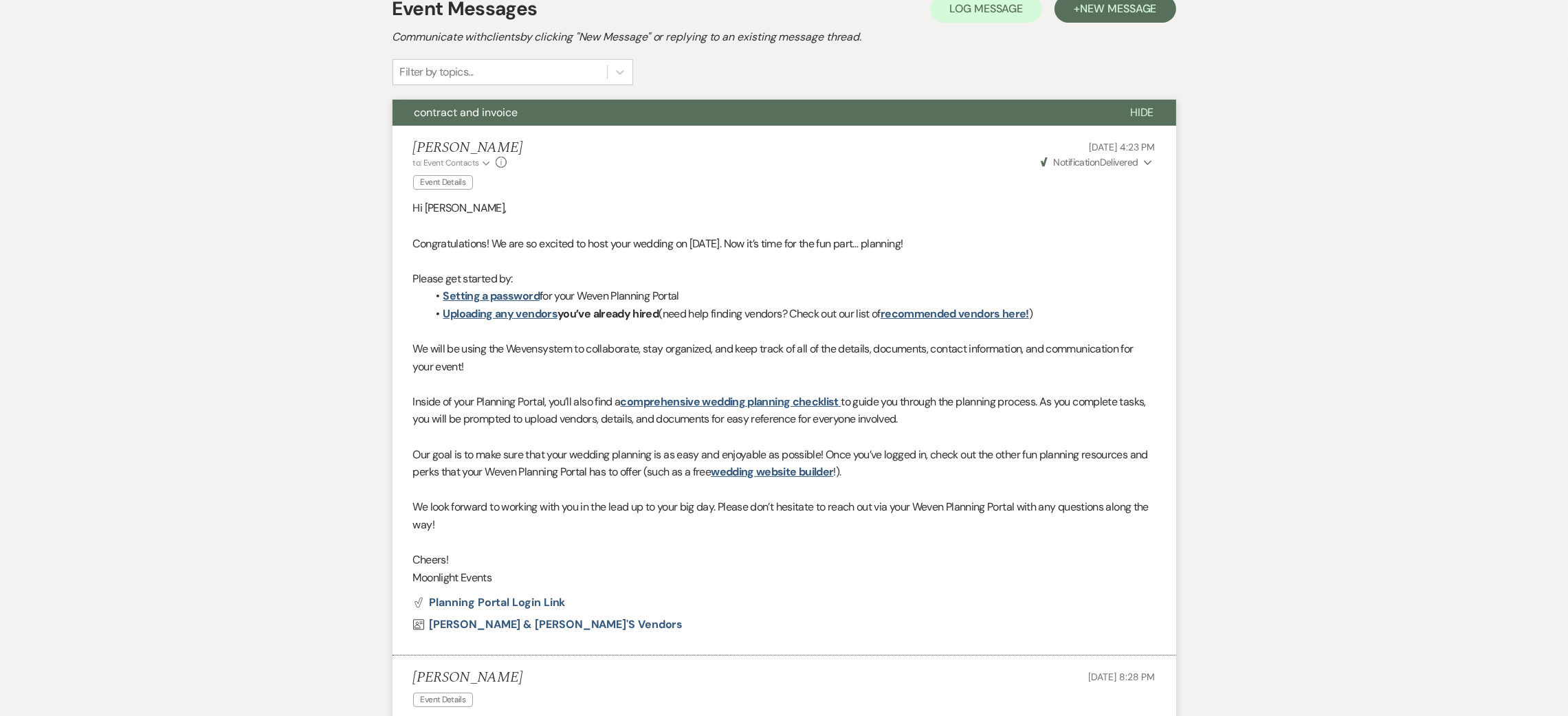
scroll to position [0, 0]
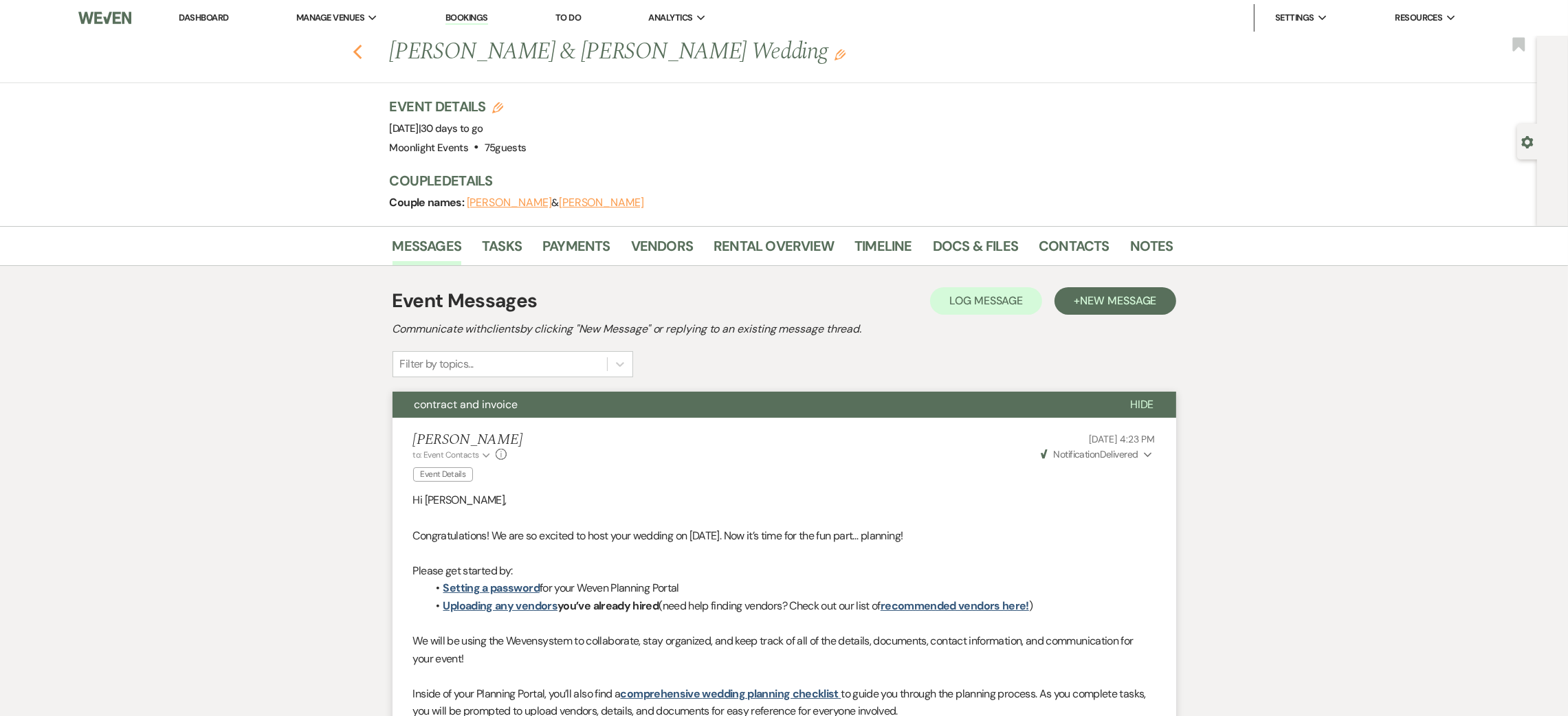
click at [359, 51] on icon "Previous" at bounding box center [358, 52] width 10 height 17
